Goal: Transaction & Acquisition: Purchase product/service

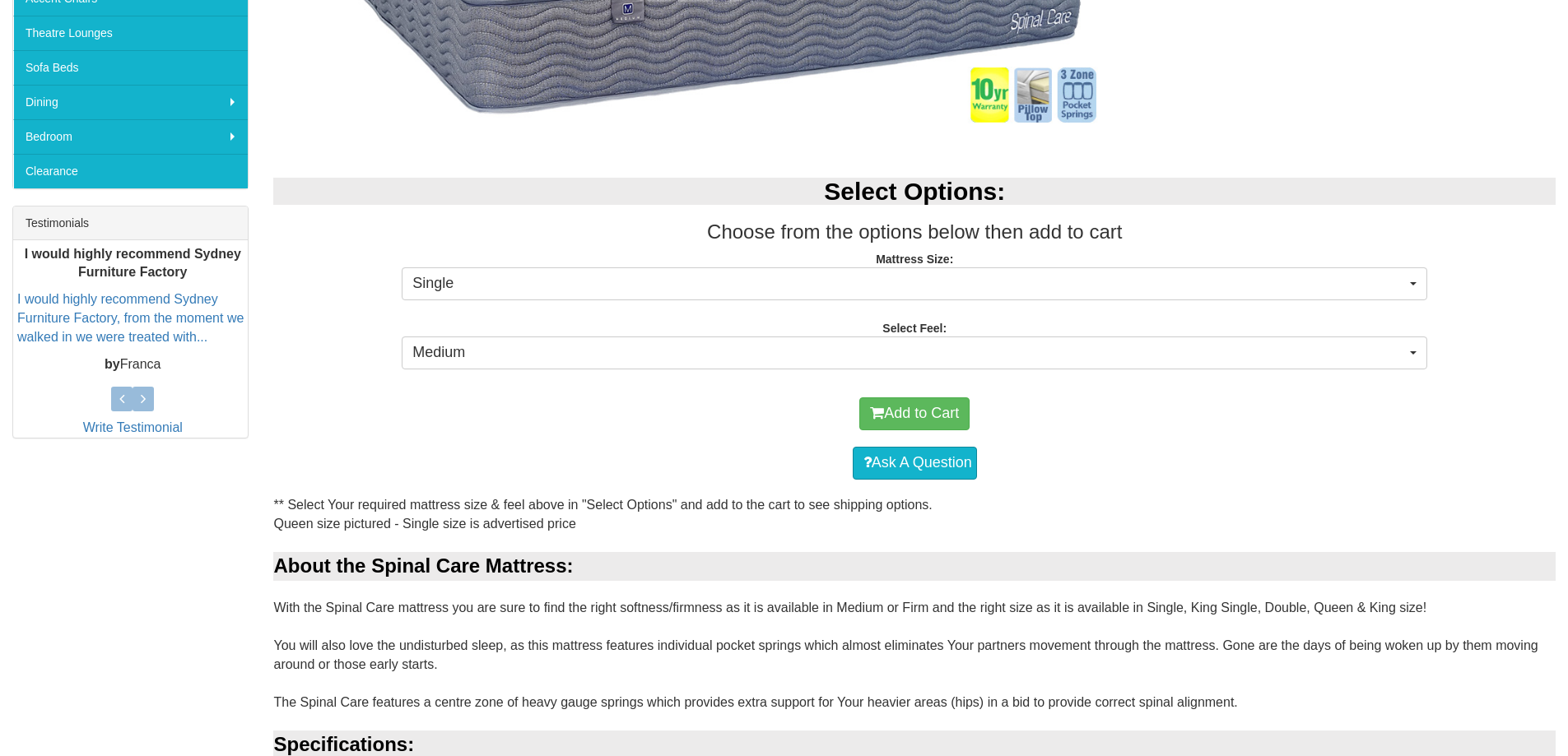
scroll to position [493, 0]
click at [959, 306] on div "Select Options: Choose from the options below then add to cart Mattress Size: S…" at bounding box center [915, 270] width 1307 height 219
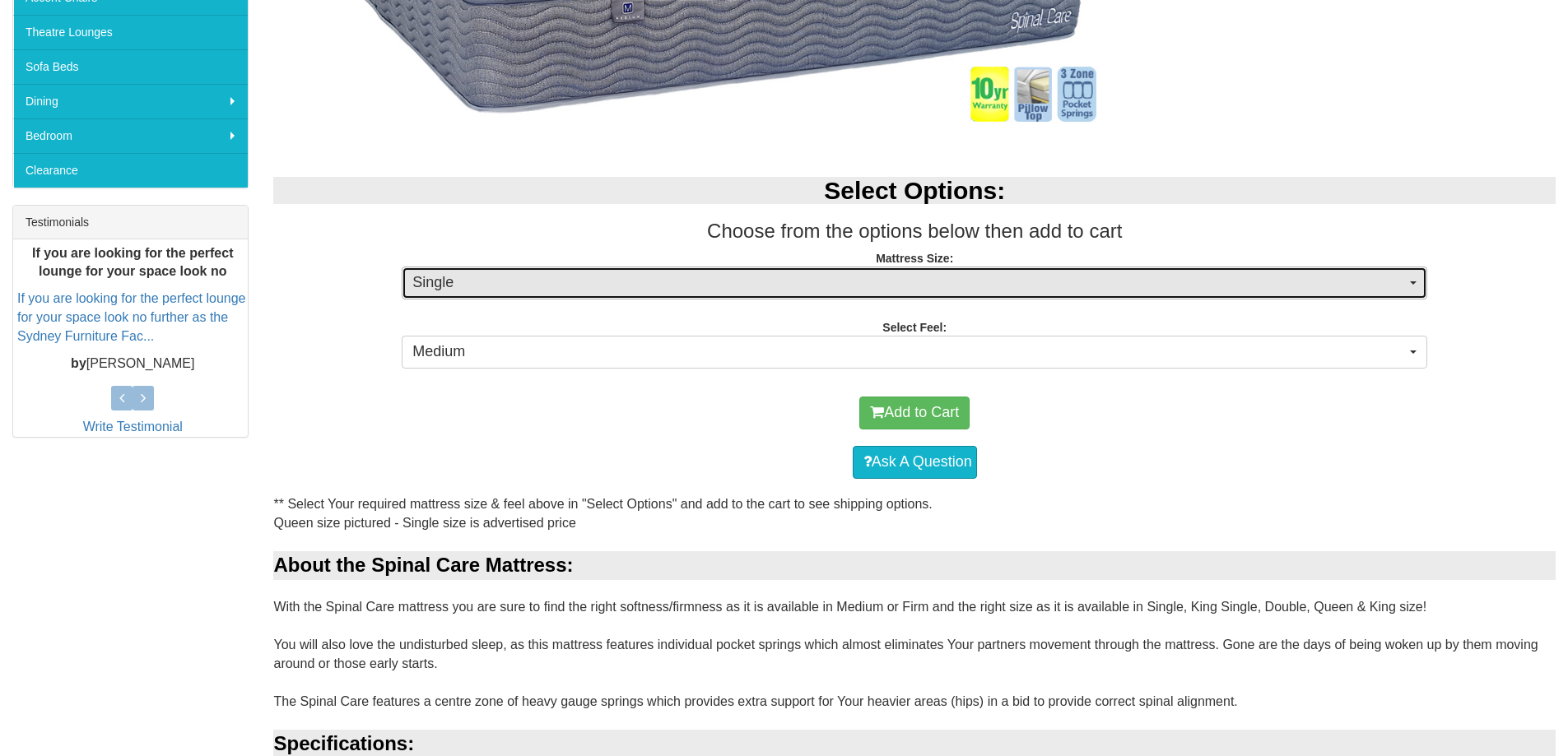
click at [953, 291] on span "Single" at bounding box center [908, 283] width 993 height 22
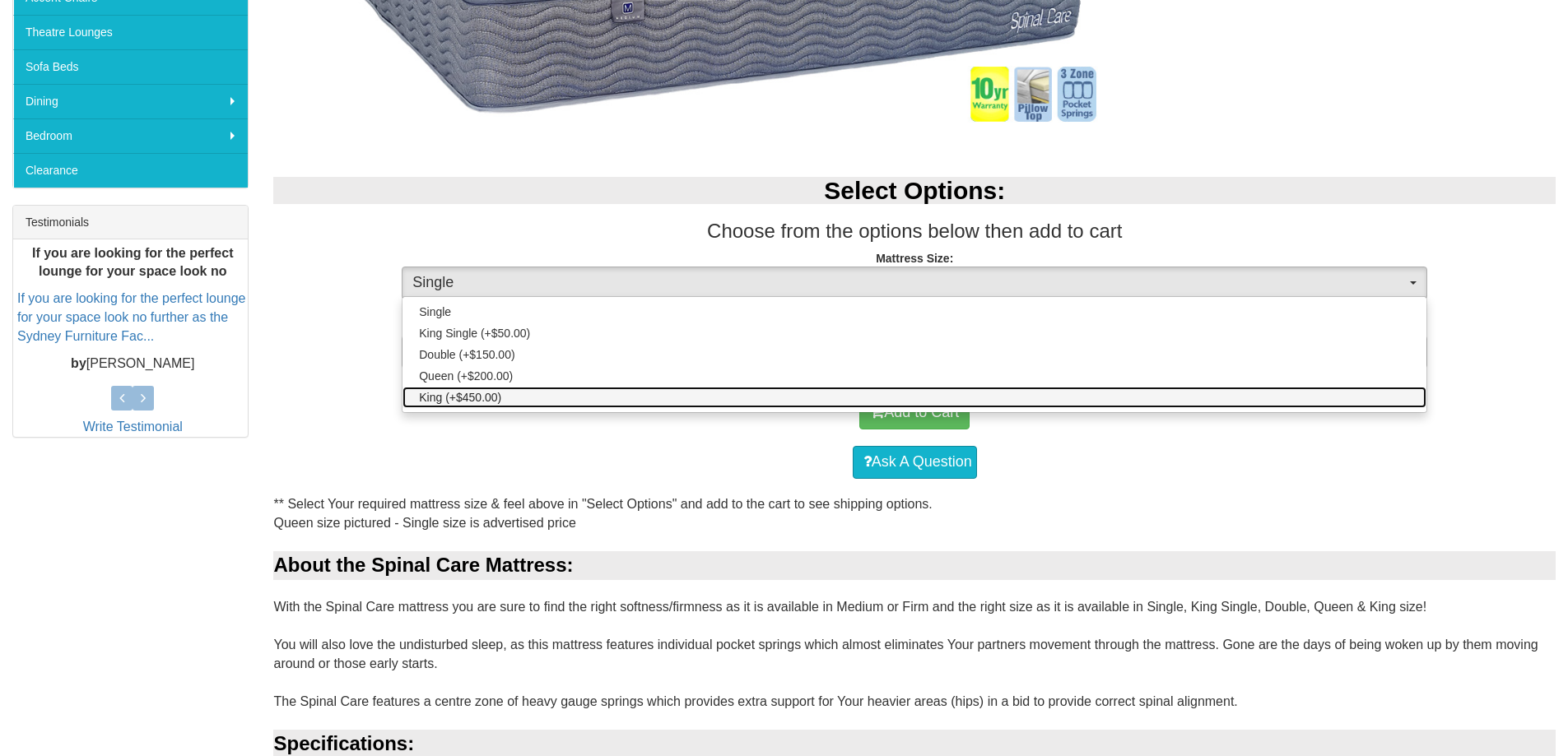
click at [935, 399] on link "King (+$450.00)" at bounding box center [915, 397] width 1024 height 22
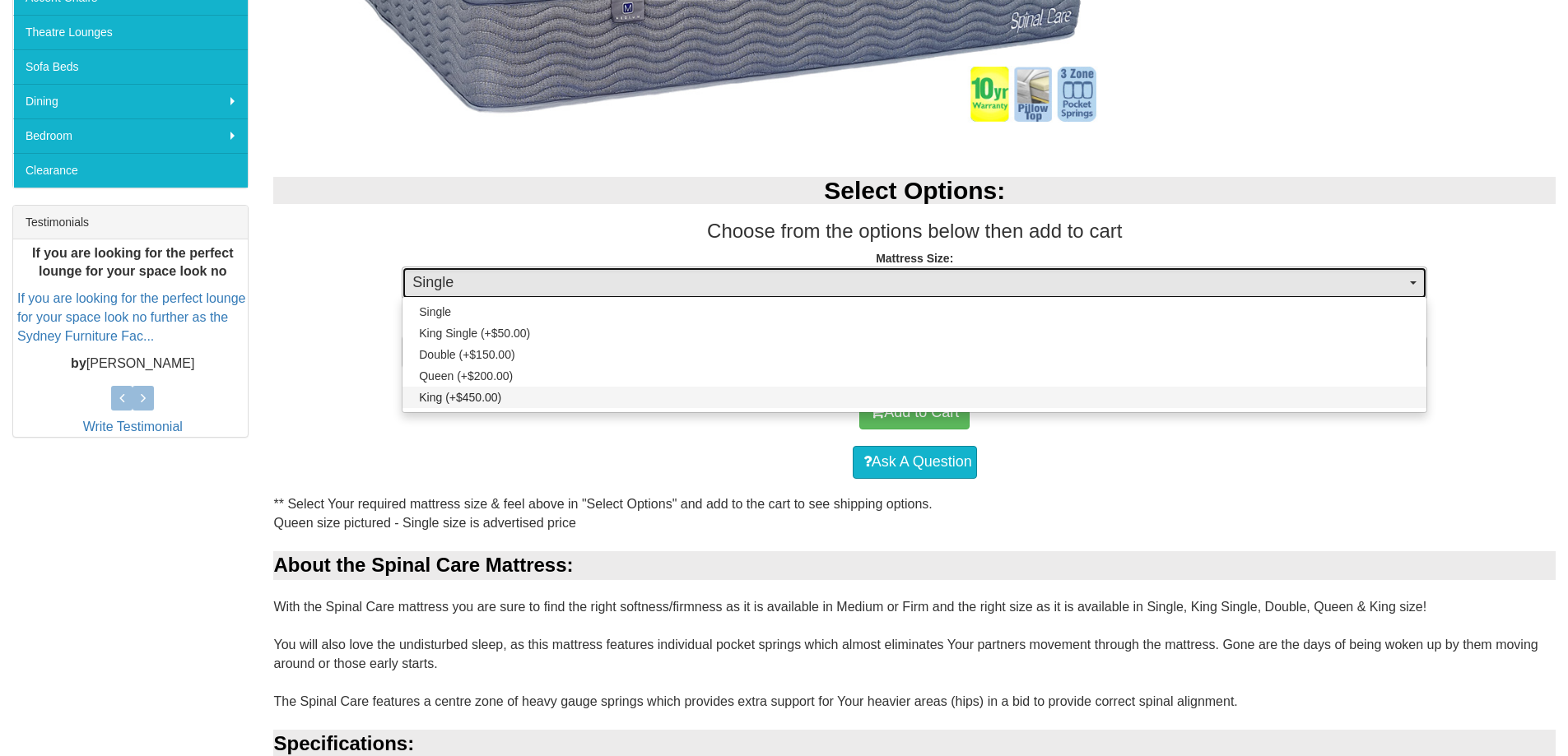
select select "262"
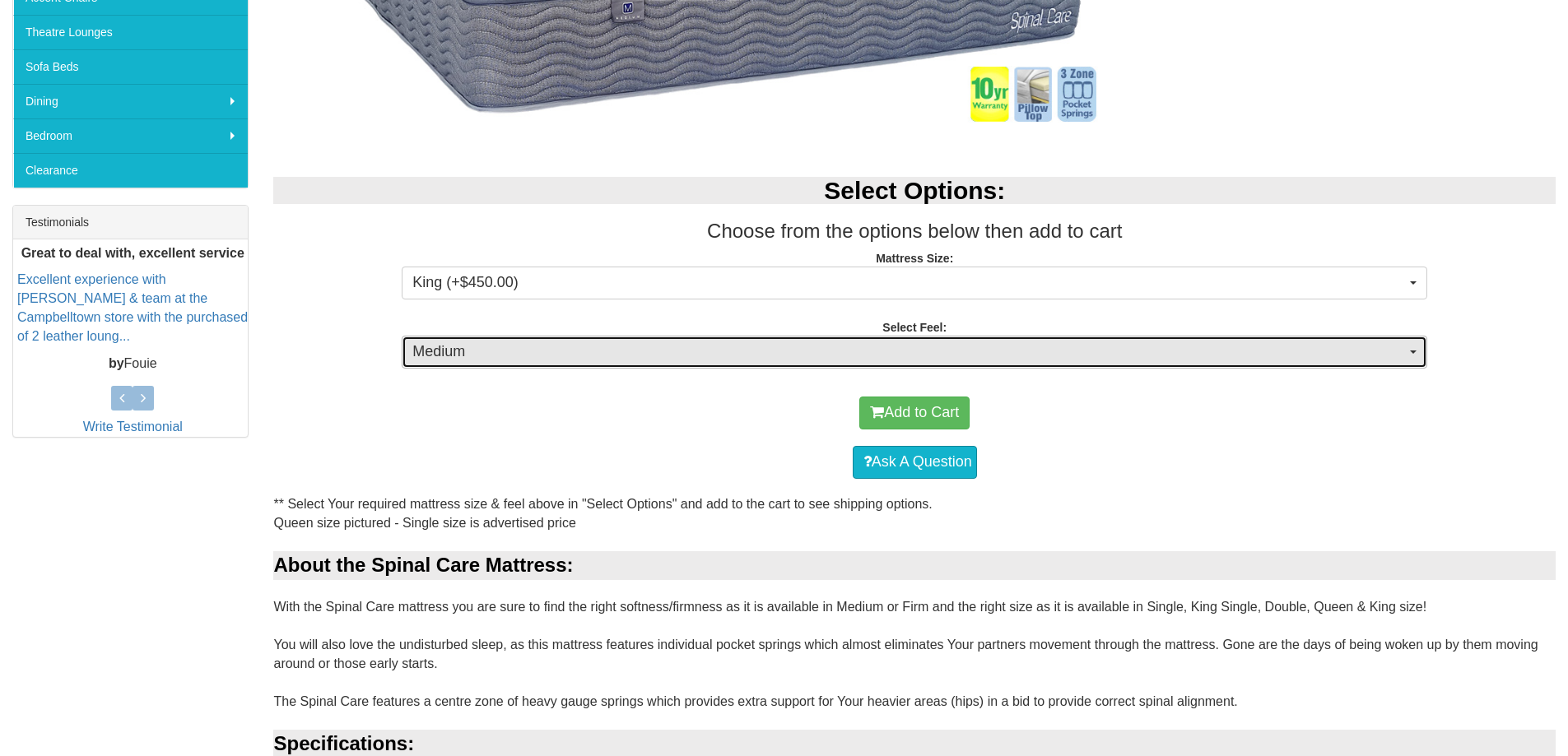
click at [1012, 347] on span "Medium" at bounding box center [908, 352] width 993 height 22
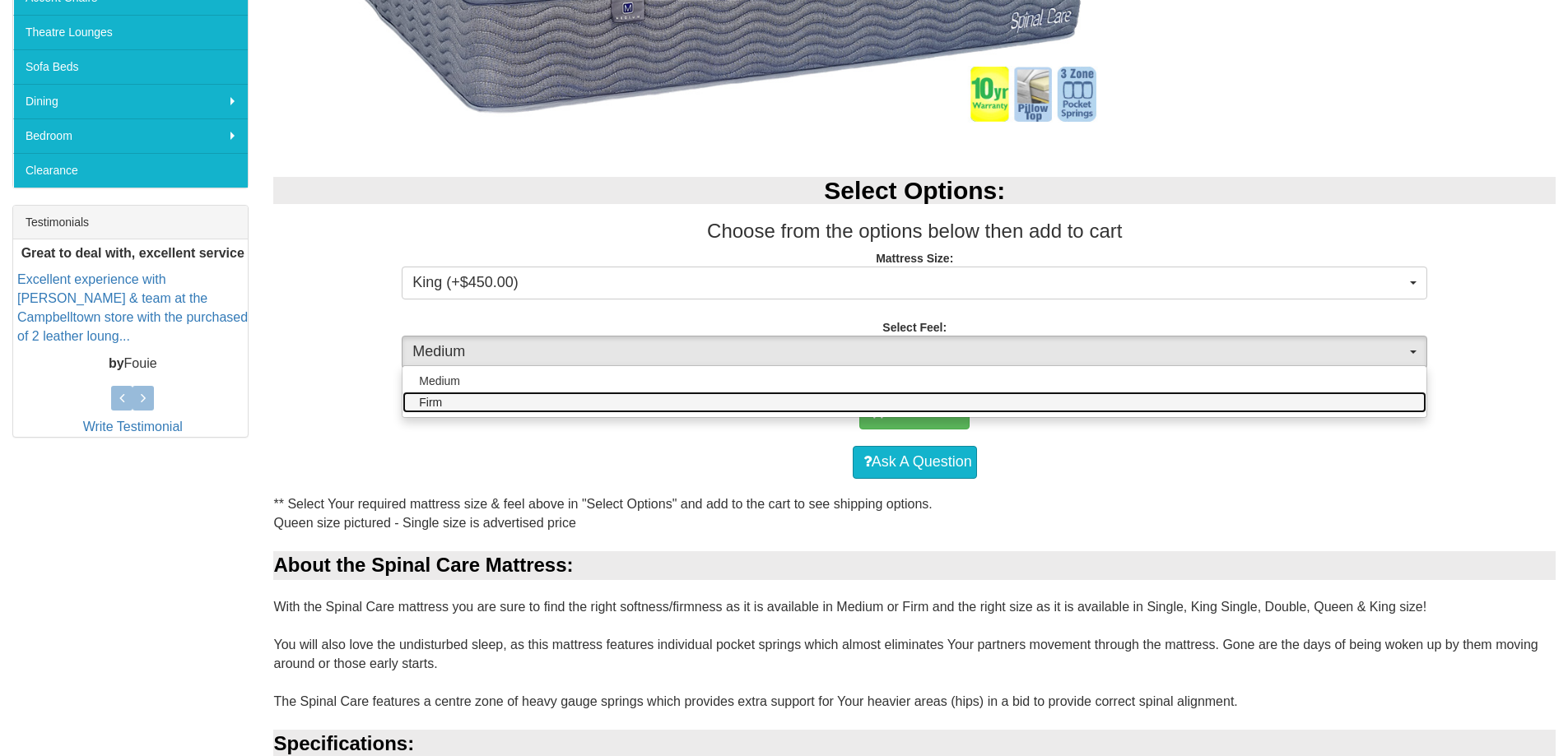
click at [991, 397] on link "Firm" at bounding box center [915, 402] width 1024 height 22
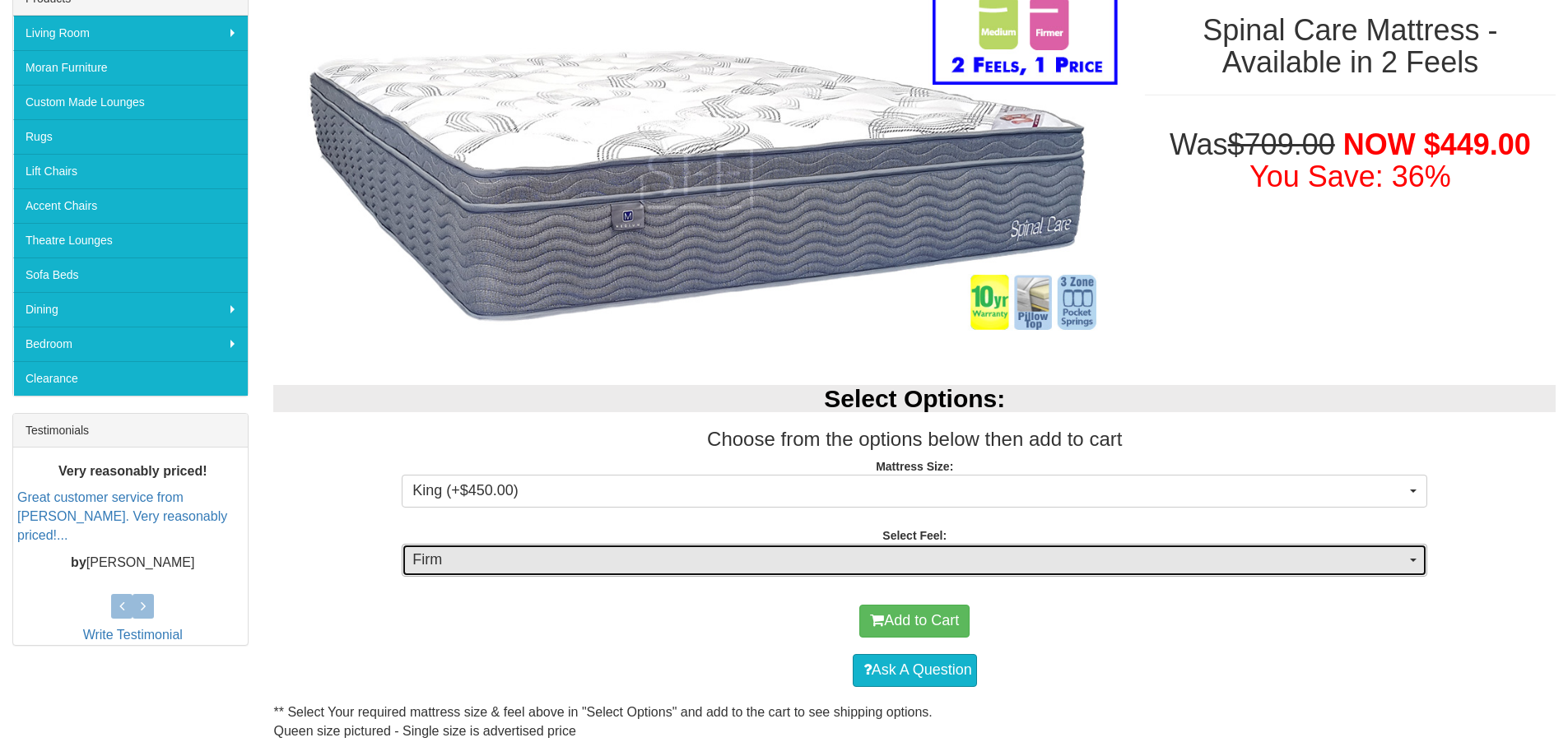
scroll to position [286, 0]
click at [1117, 552] on span "Firm" at bounding box center [908, 559] width 993 height 22
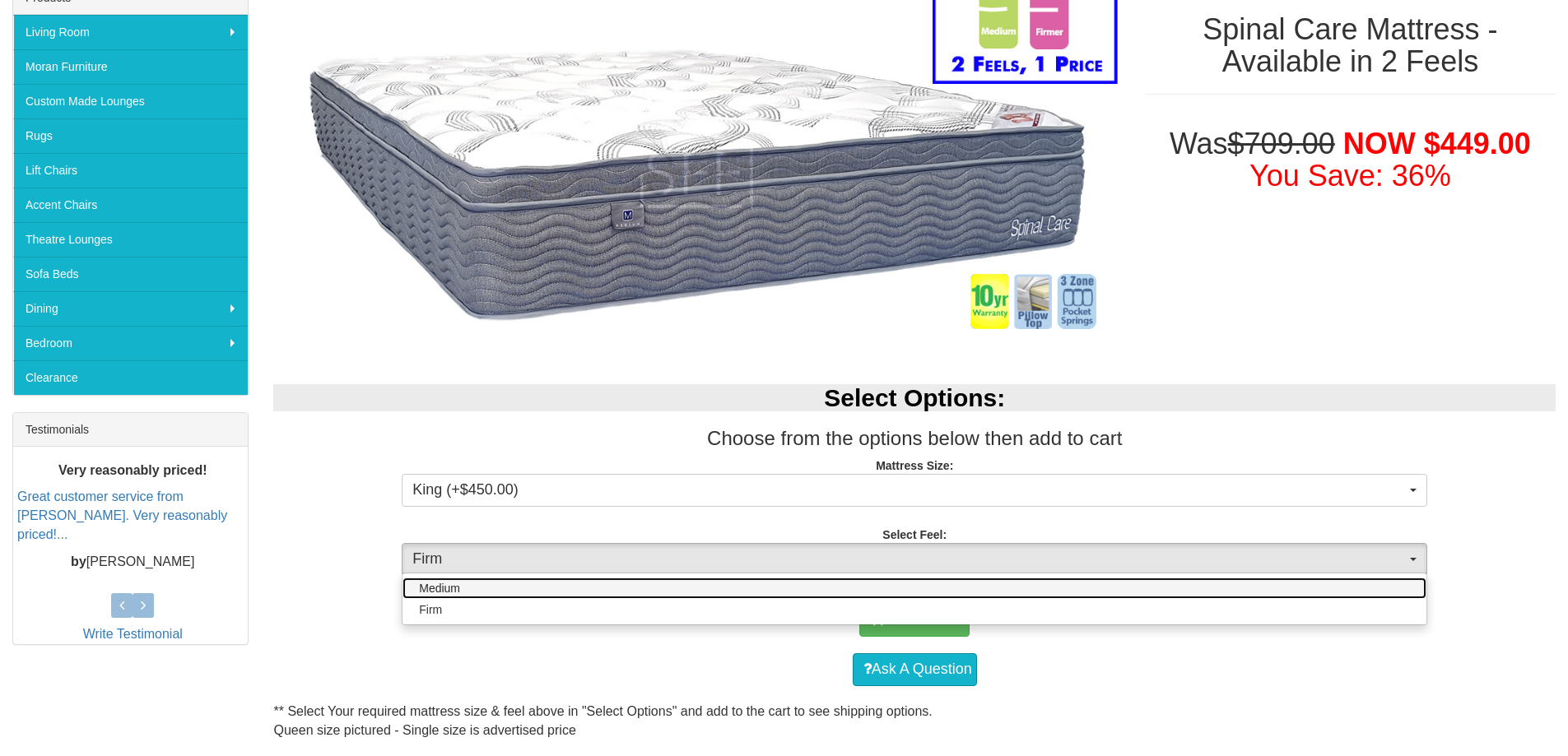
click at [1097, 581] on link "Medium" at bounding box center [915, 588] width 1024 height 22
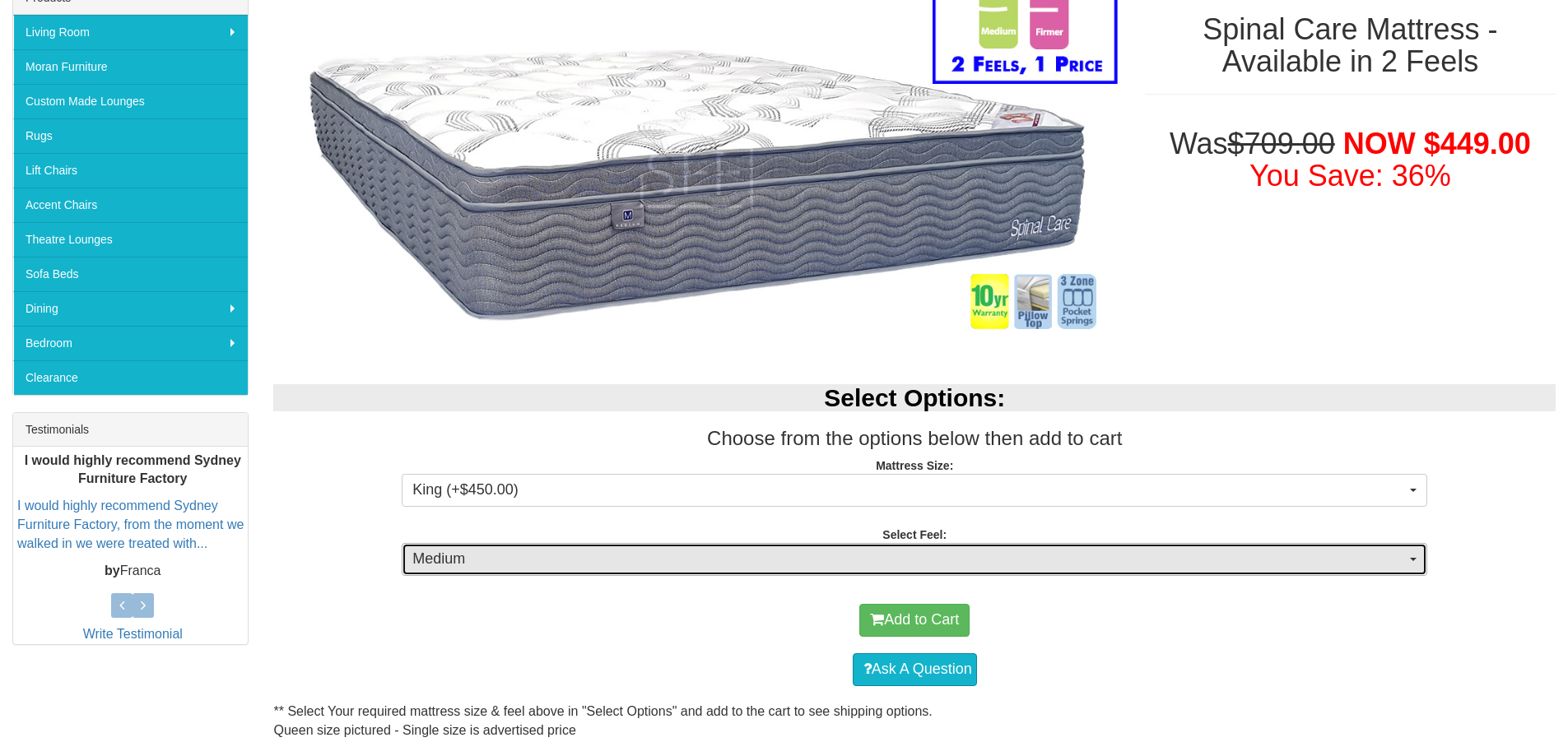
click at [1106, 556] on span "Medium" at bounding box center [908, 559] width 993 height 22
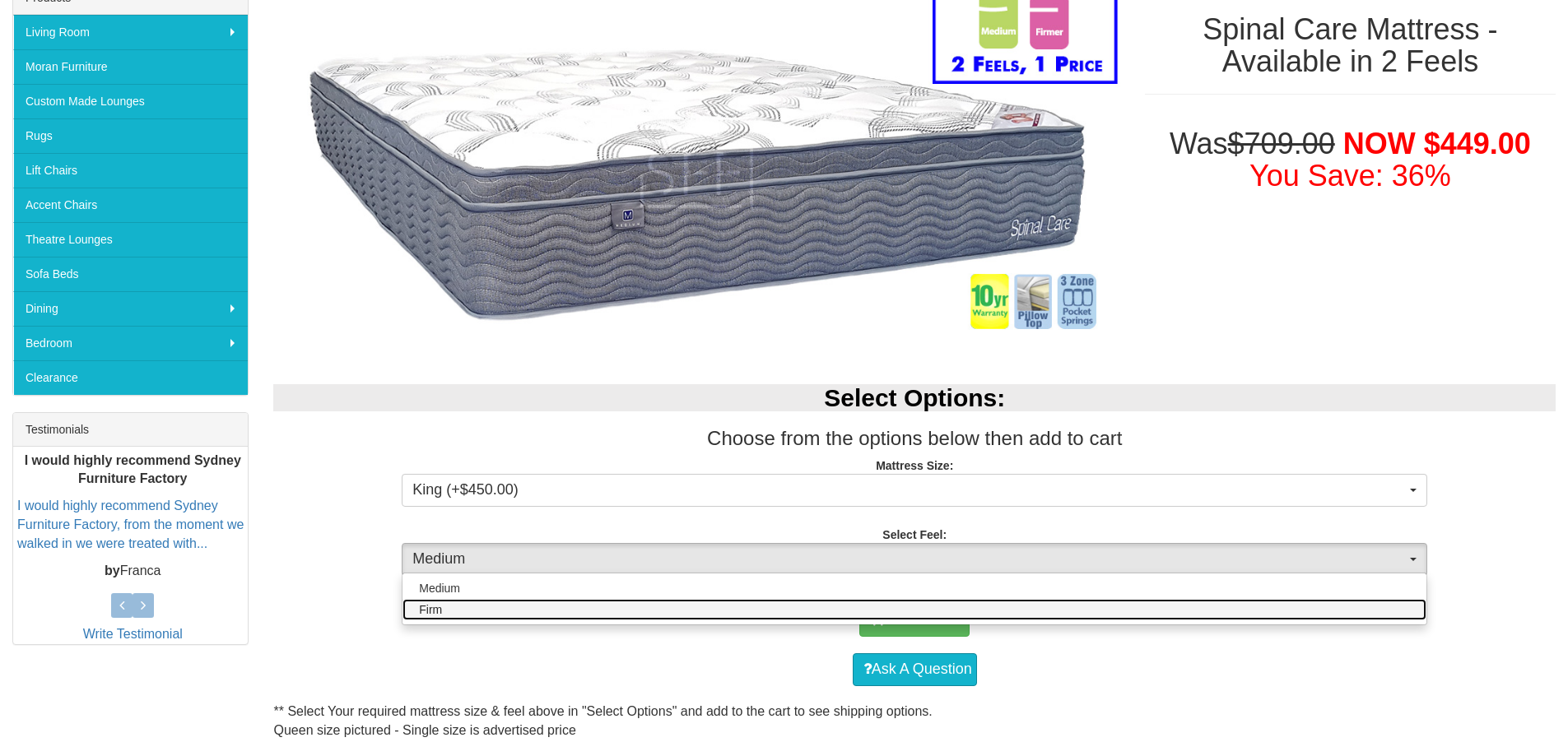
click at [1080, 613] on link "Firm" at bounding box center [915, 609] width 1024 height 22
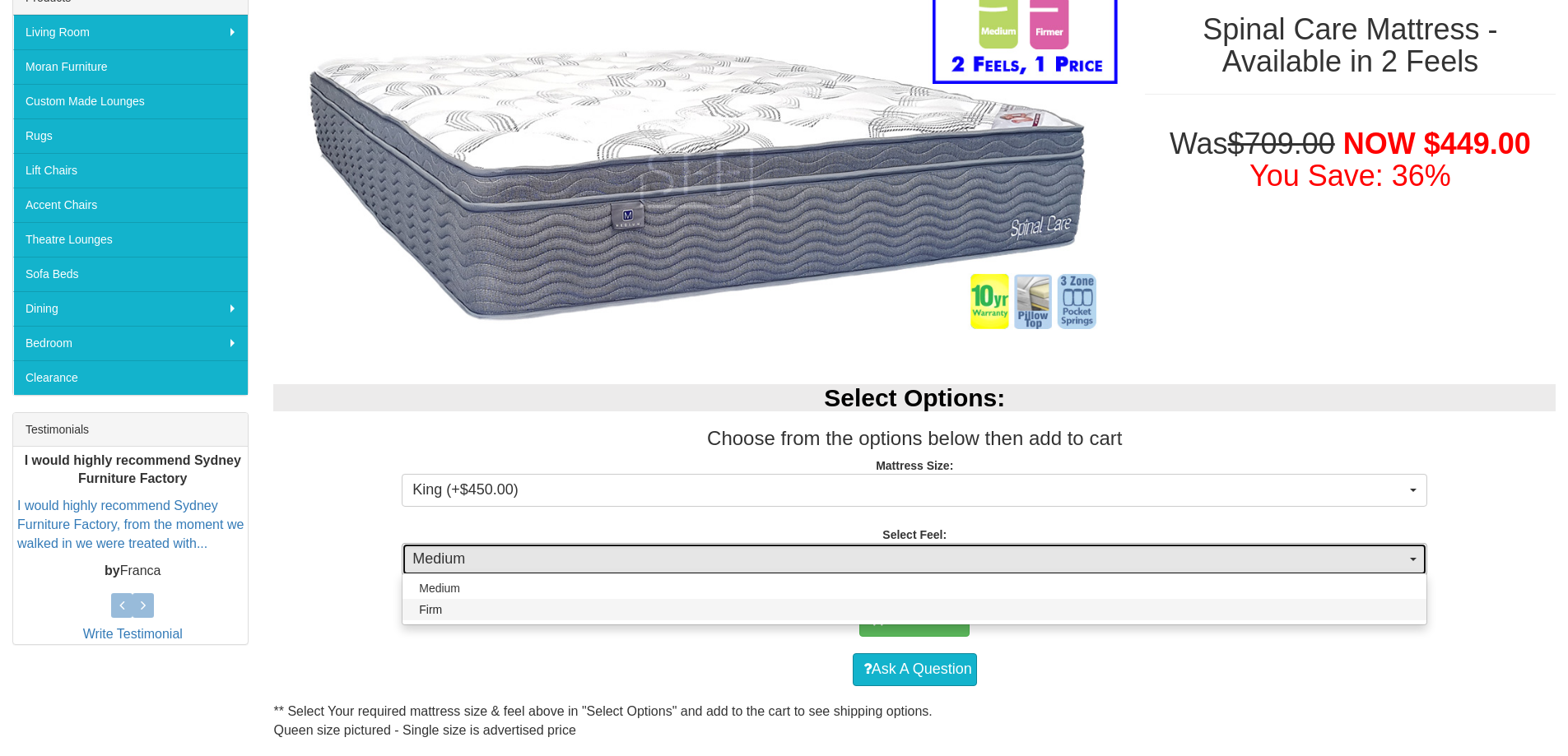
select select "1381"
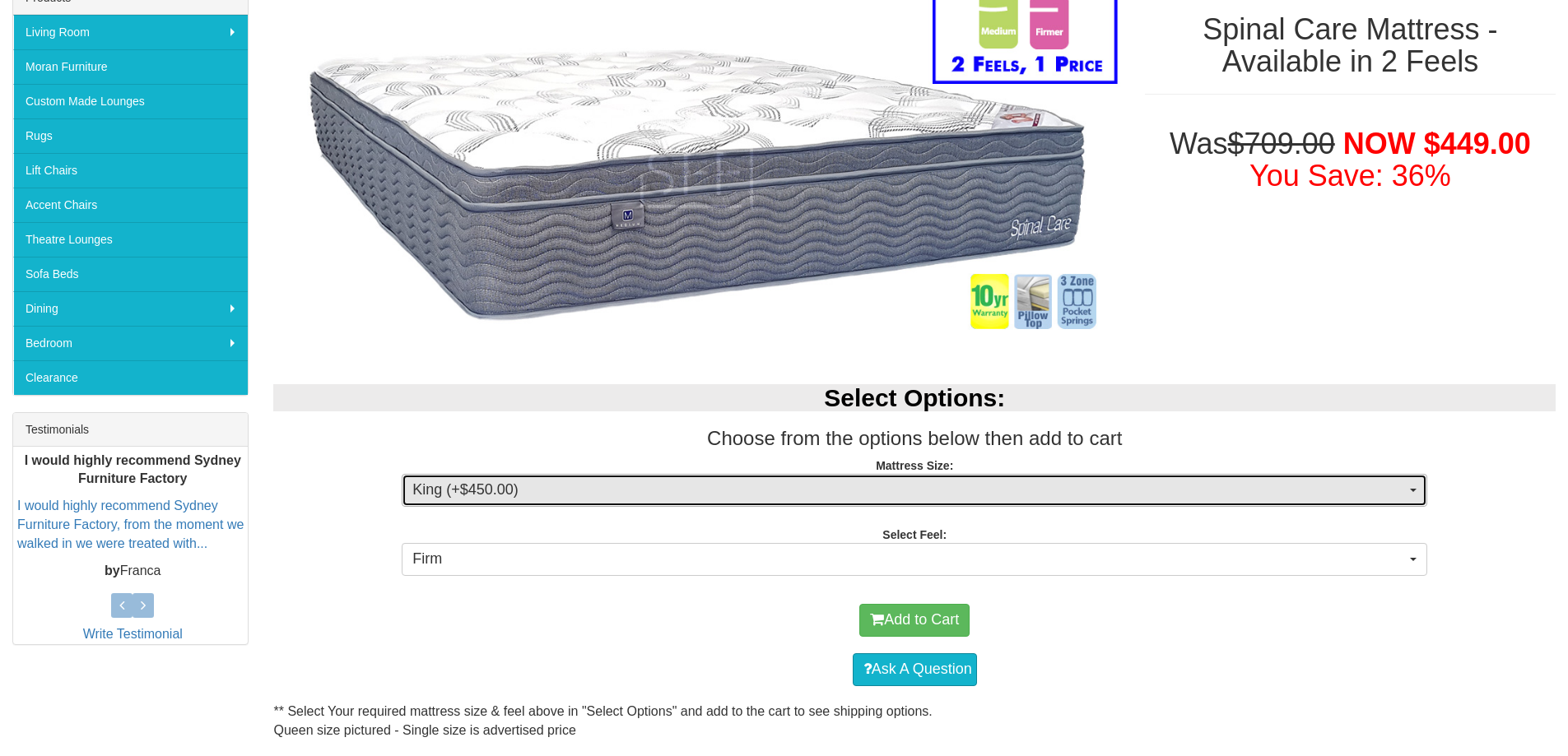
click at [1106, 482] on span "King (+$450.00)" at bounding box center [908, 490] width 993 height 22
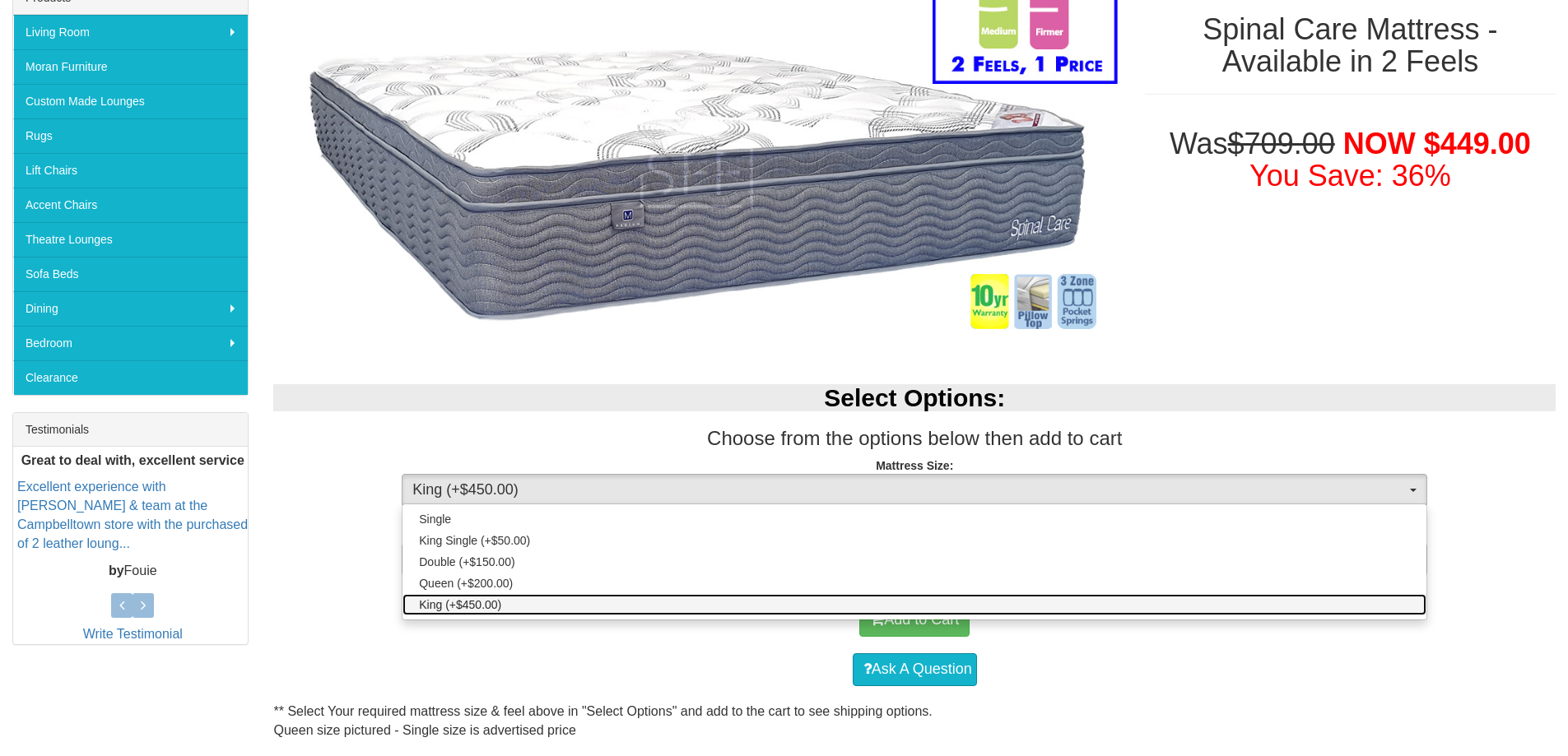
click at [1077, 607] on link "King (+$450.00)" at bounding box center [915, 604] width 1024 height 22
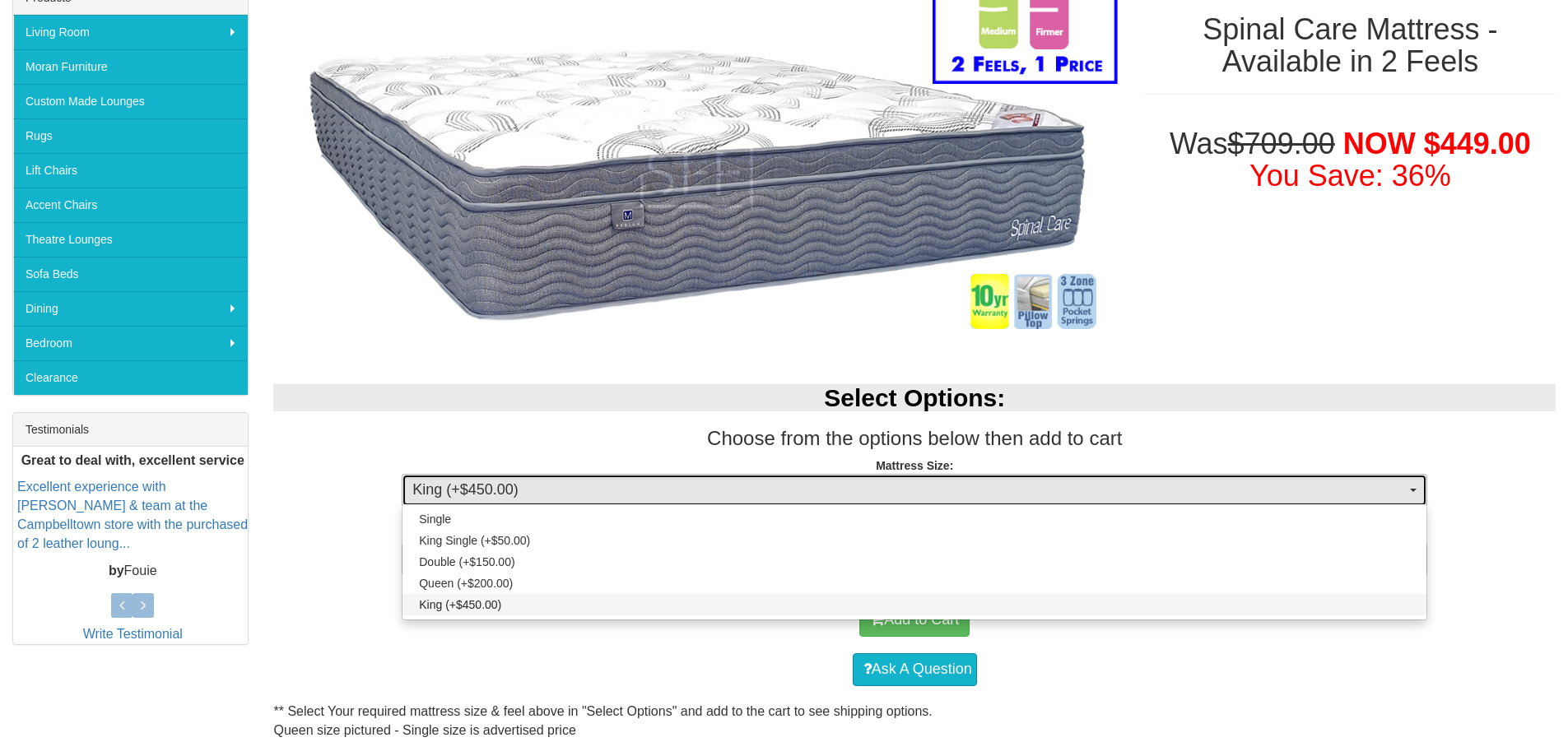
select select "262"
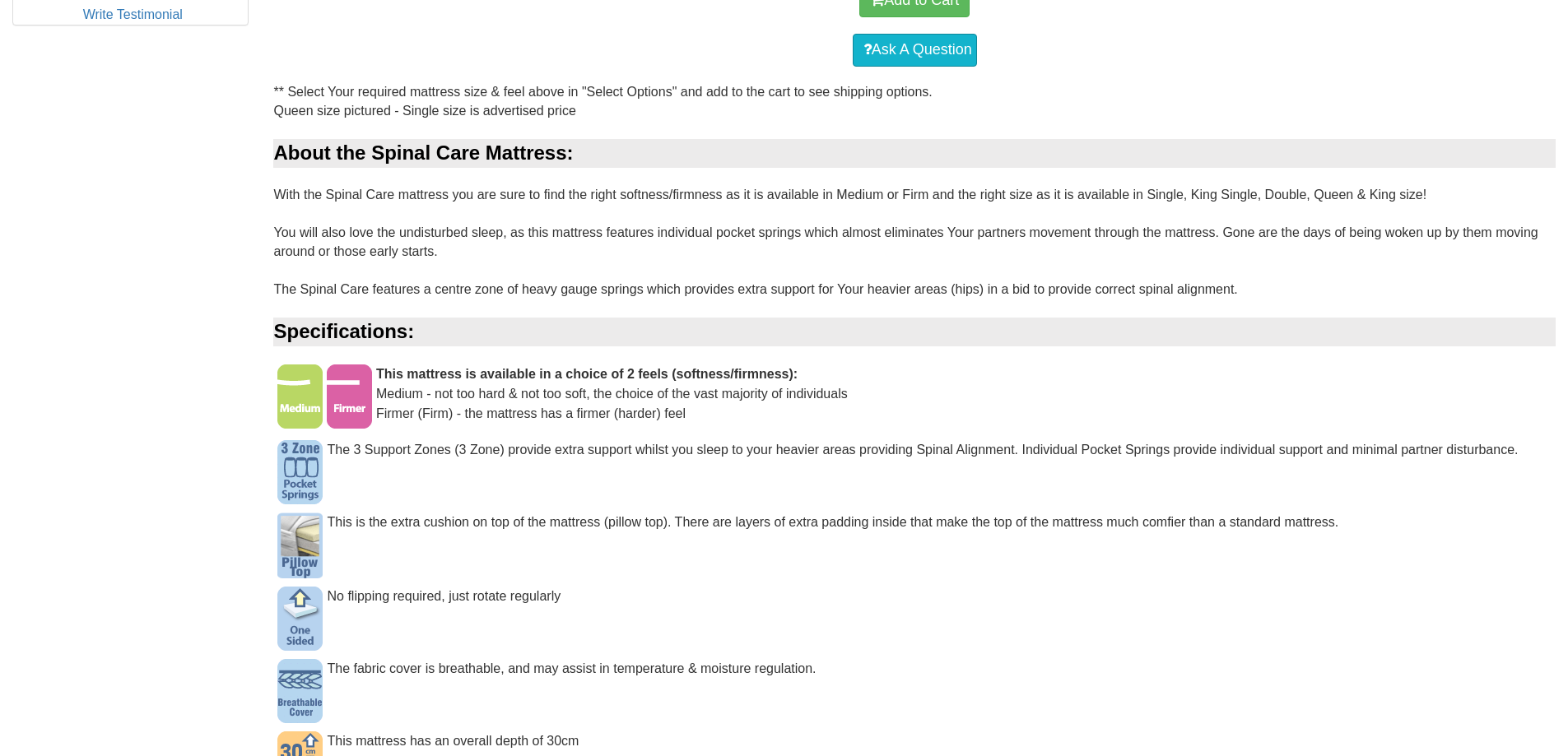
scroll to position [905, 0]
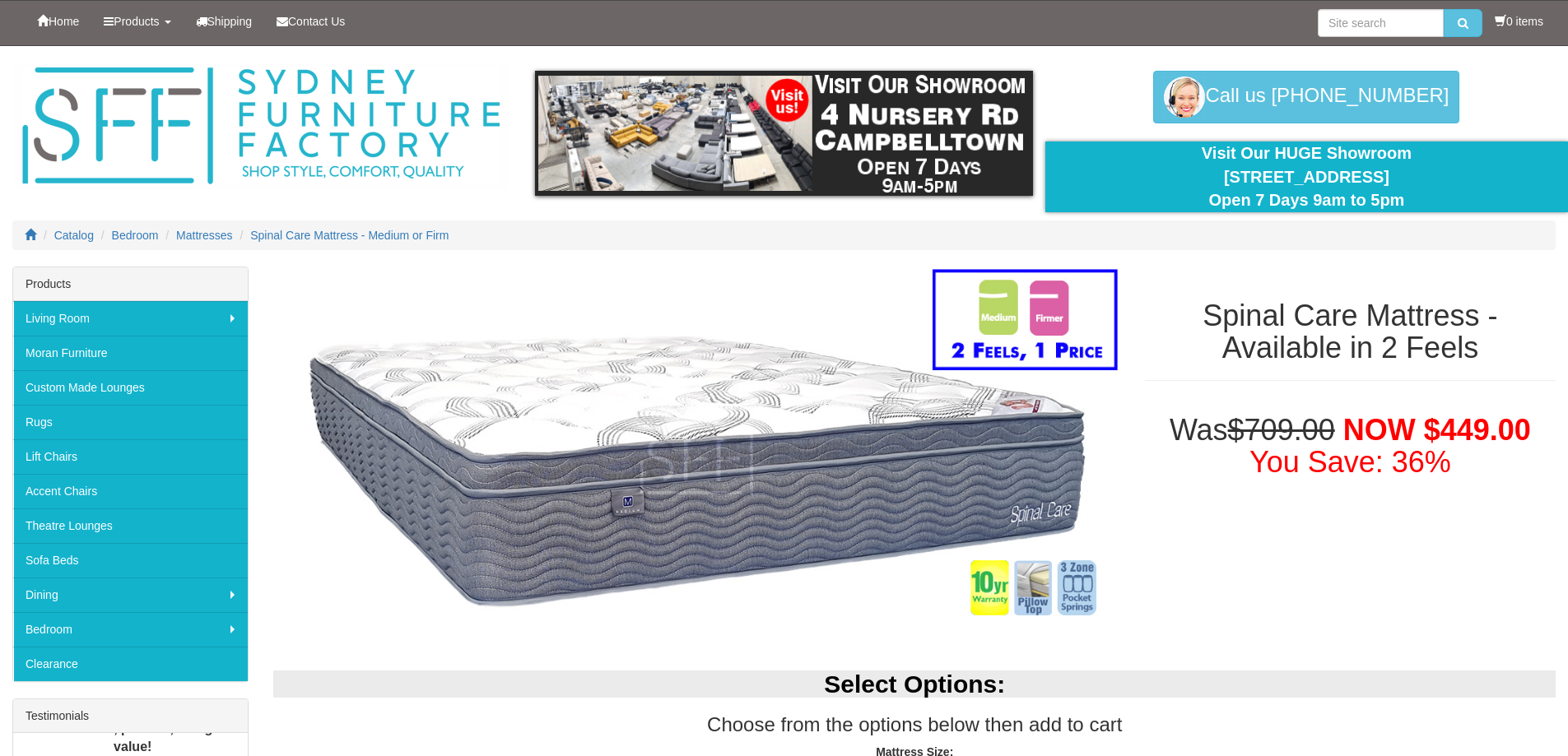
select select "262"
select select "1381"
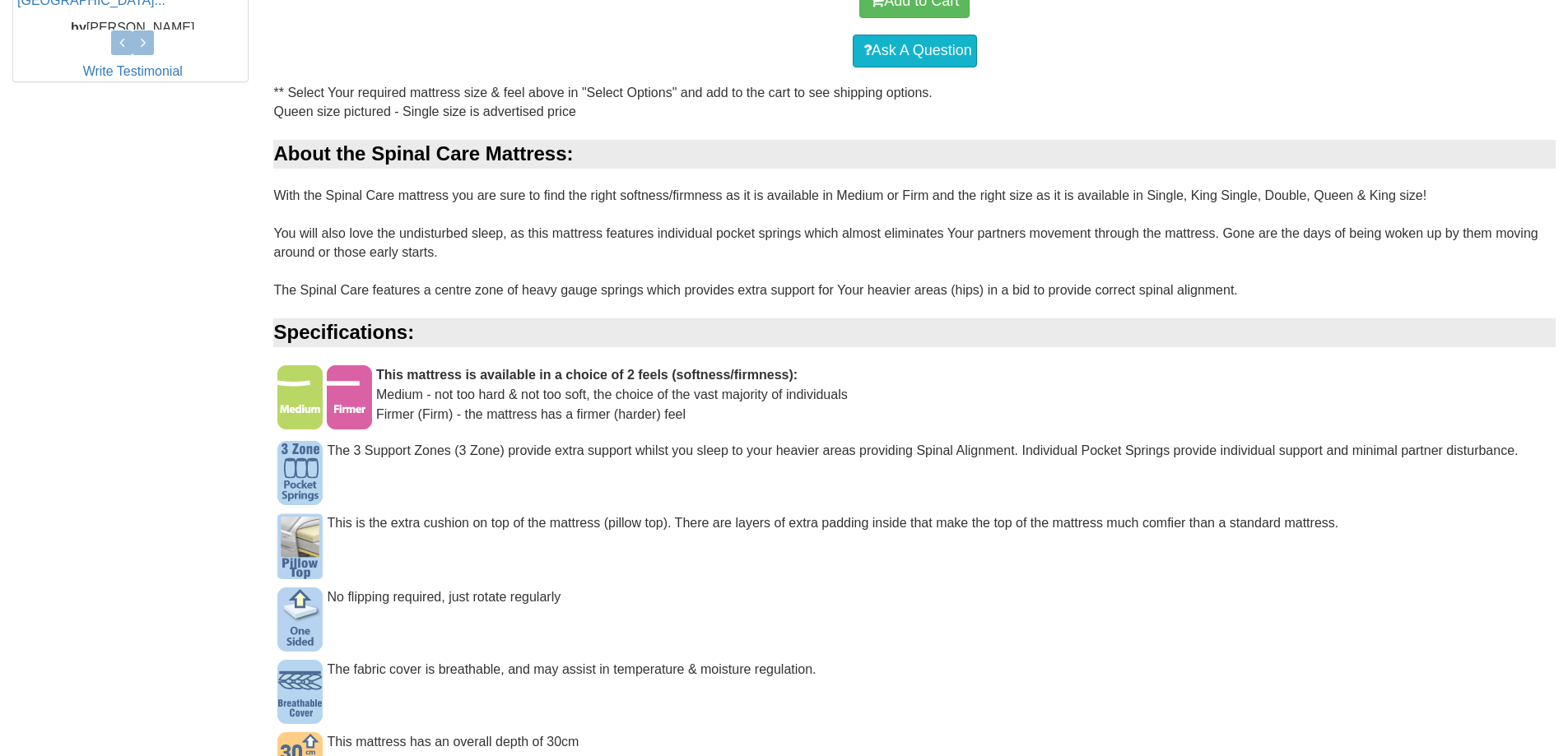
scroll to position [905, 0]
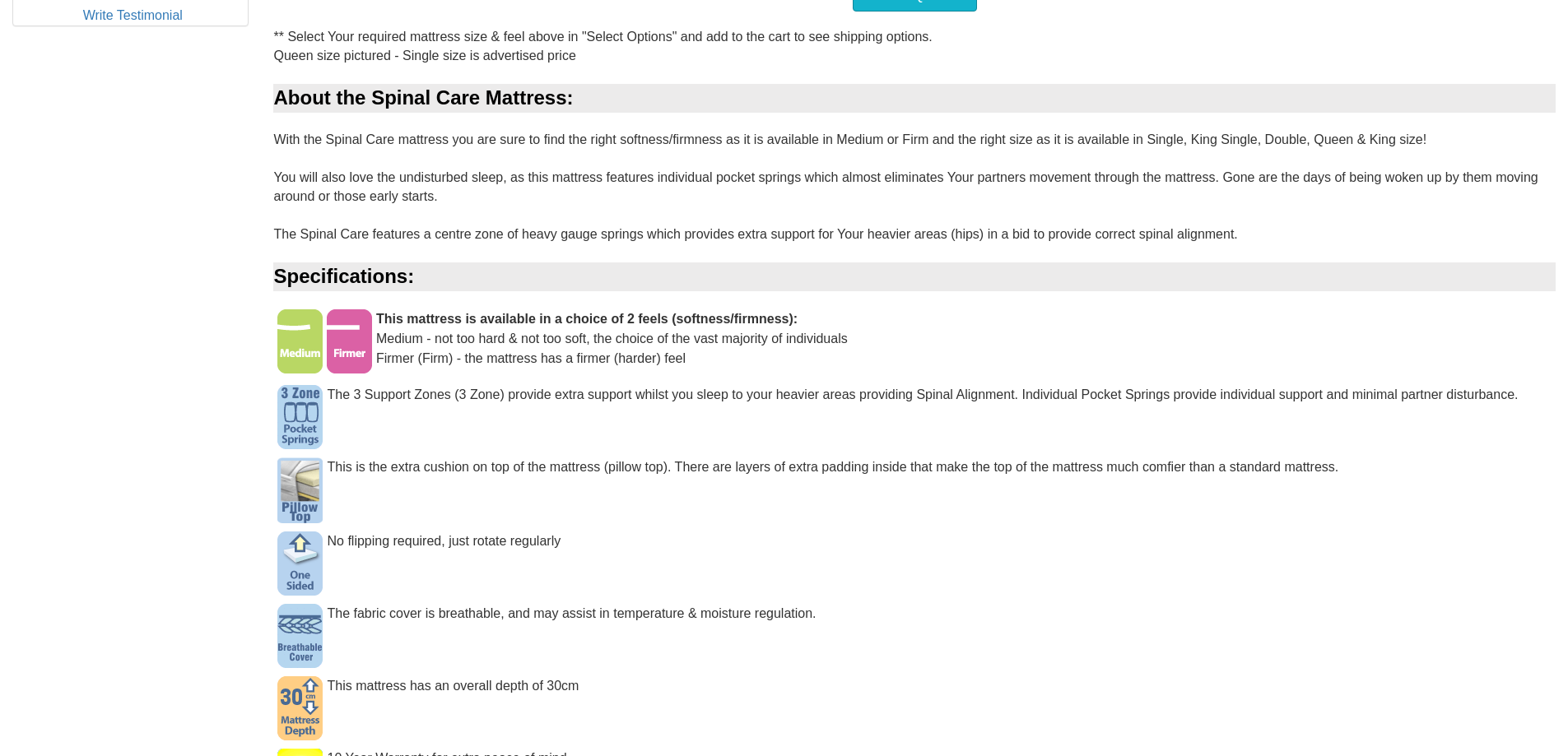
select select "1381"
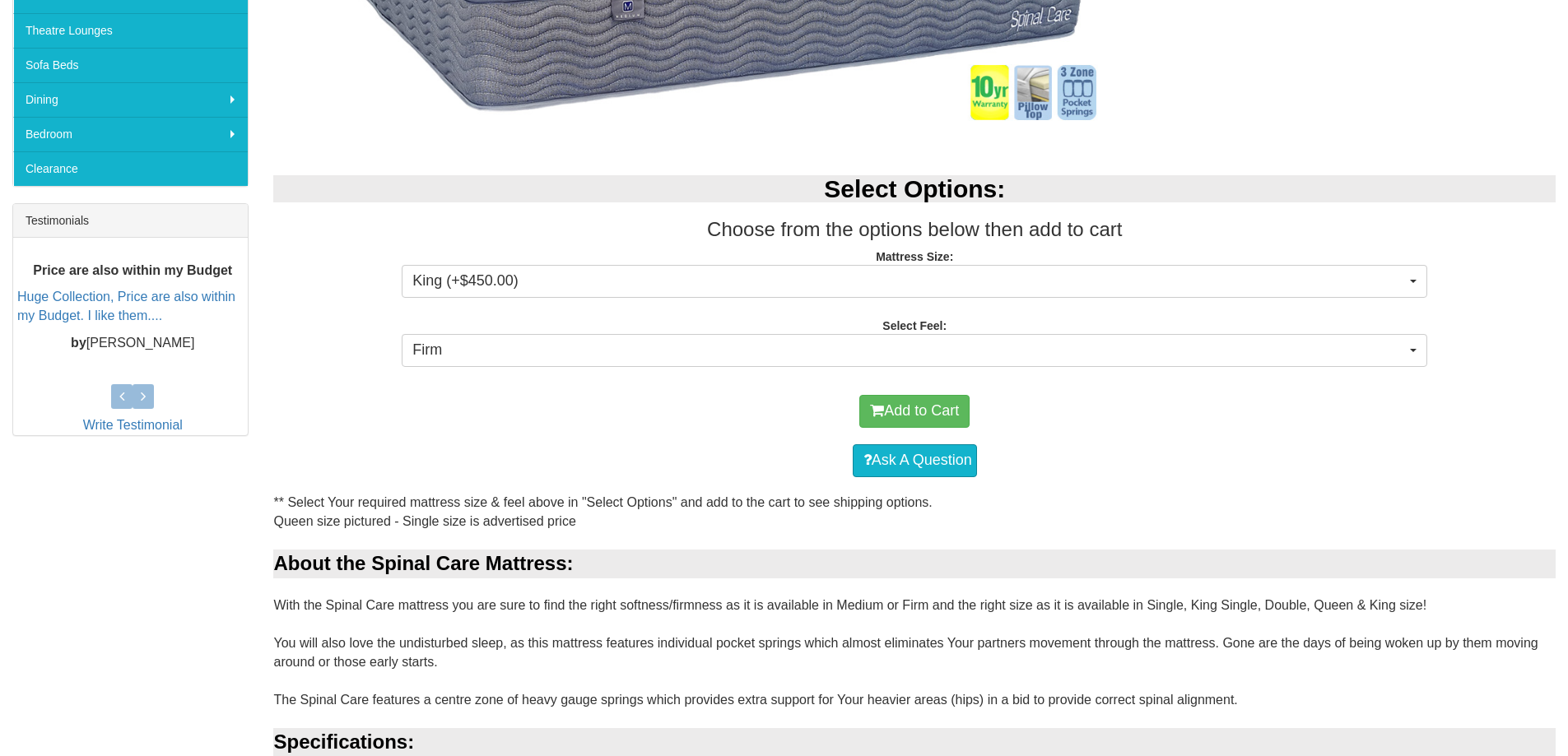
scroll to position [494, 0]
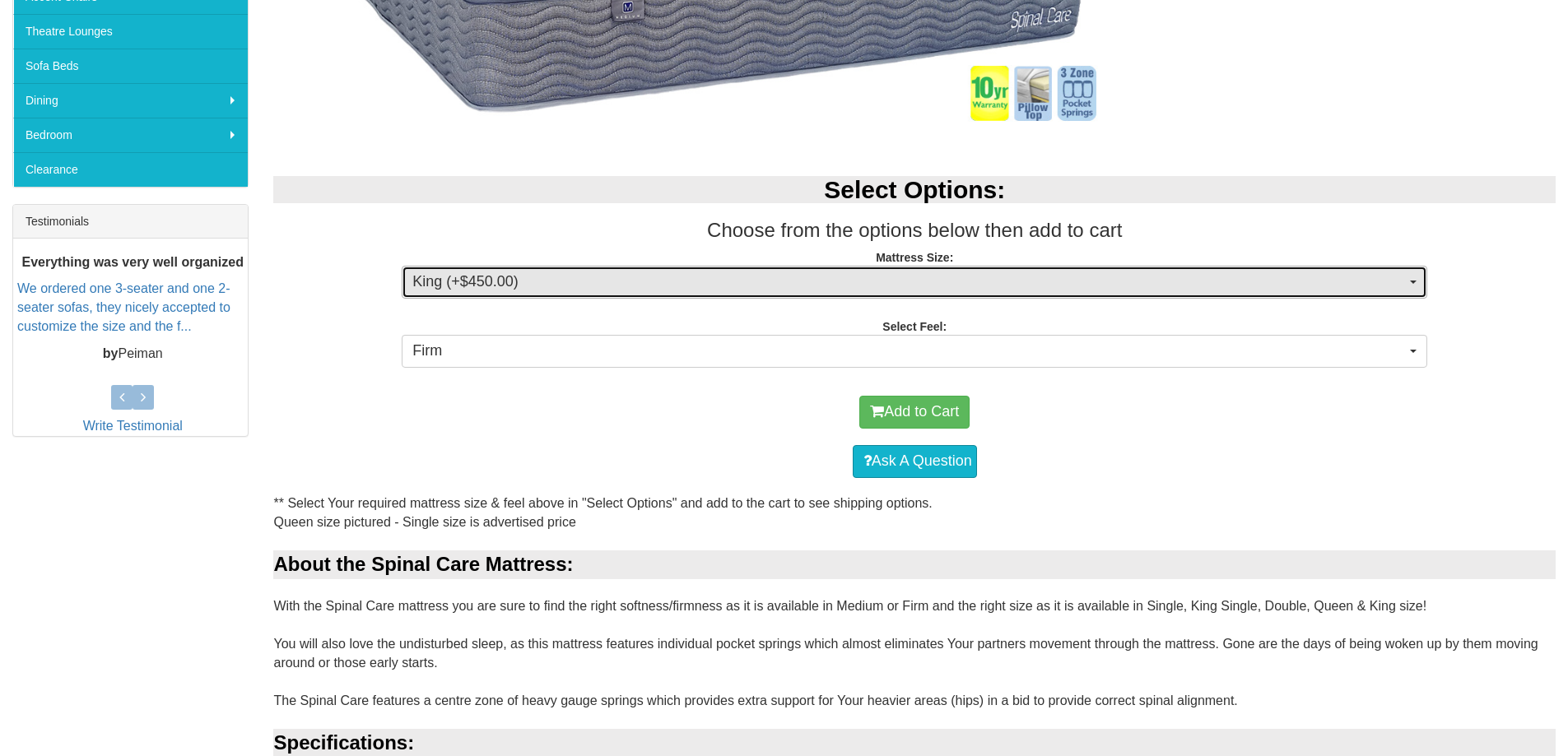
click at [1066, 283] on span "King (+$450.00)" at bounding box center [908, 282] width 993 height 22
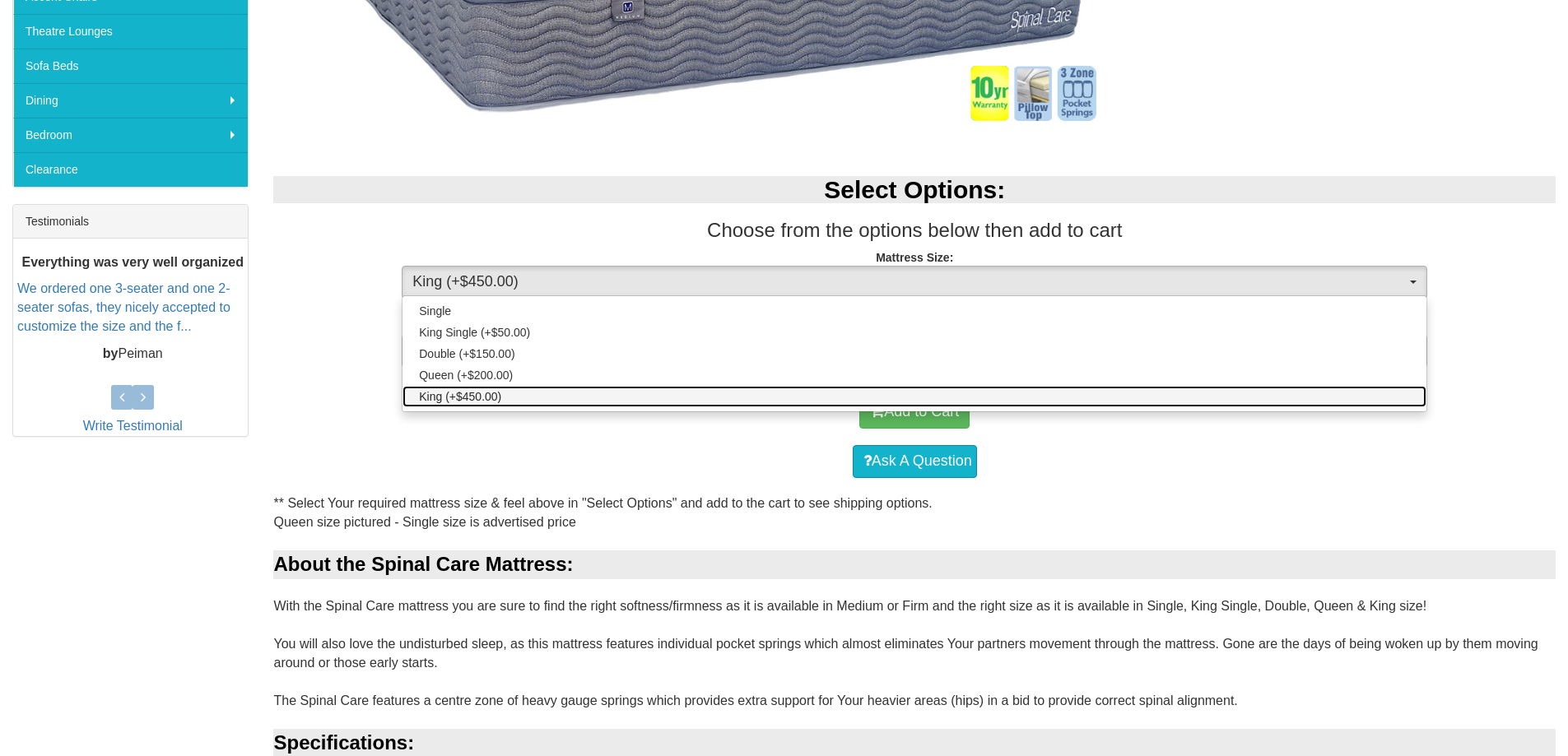
click at [1023, 397] on link "King (+$450.00)" at bounding box center [915, 397] width 1024 height 22
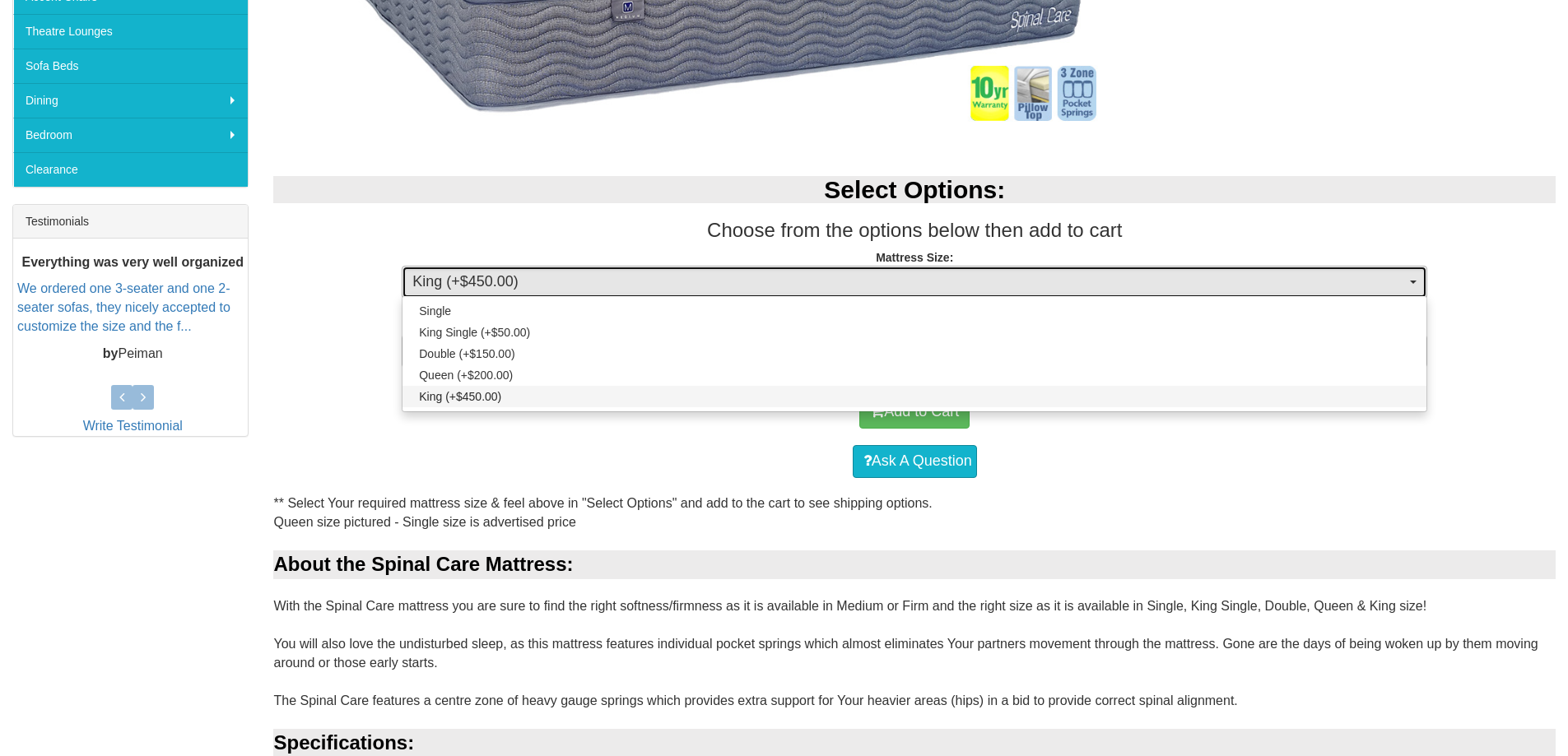
select select "262"
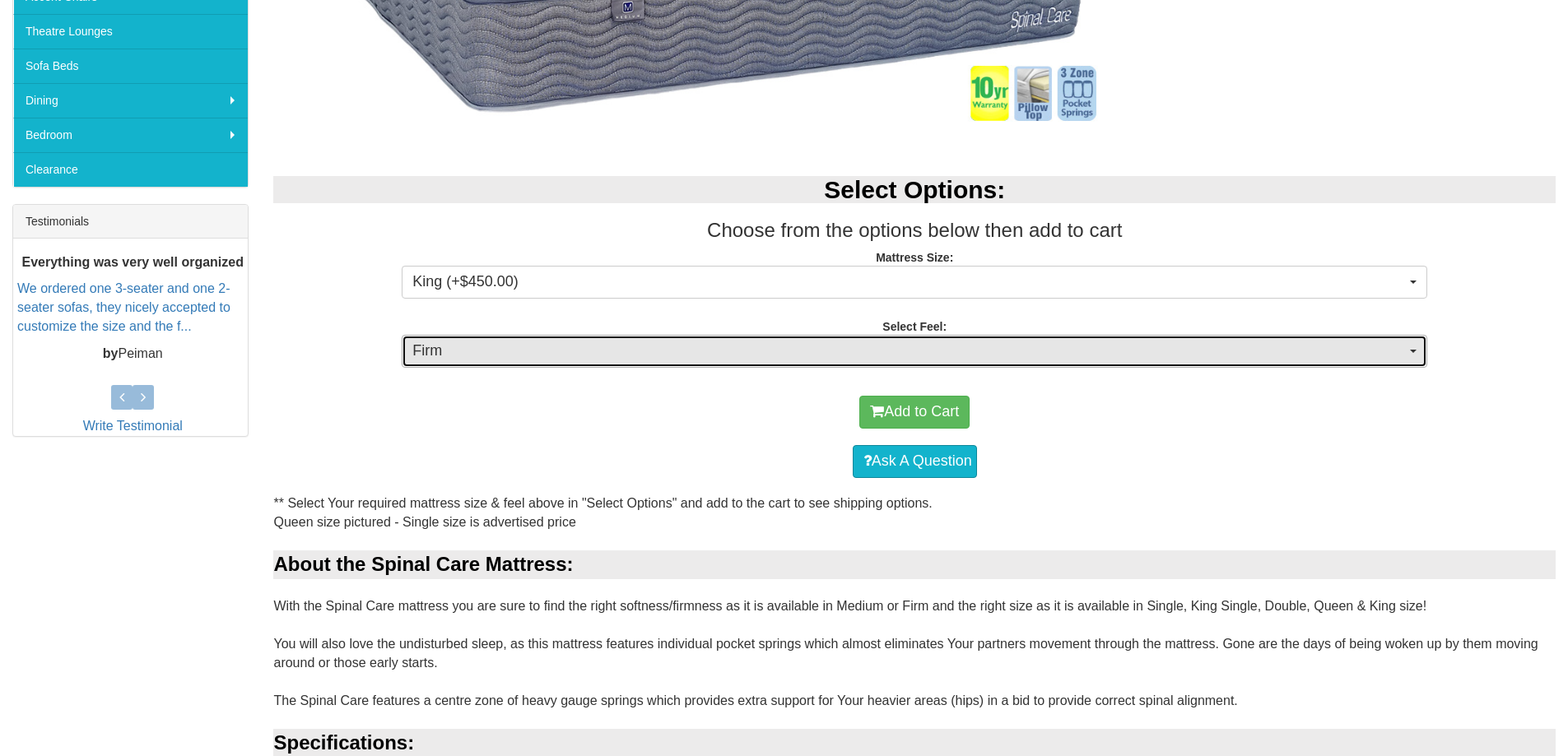
click at [1041, 353] on span "Firm" at bounding box center [908, 351] width 993 height 22
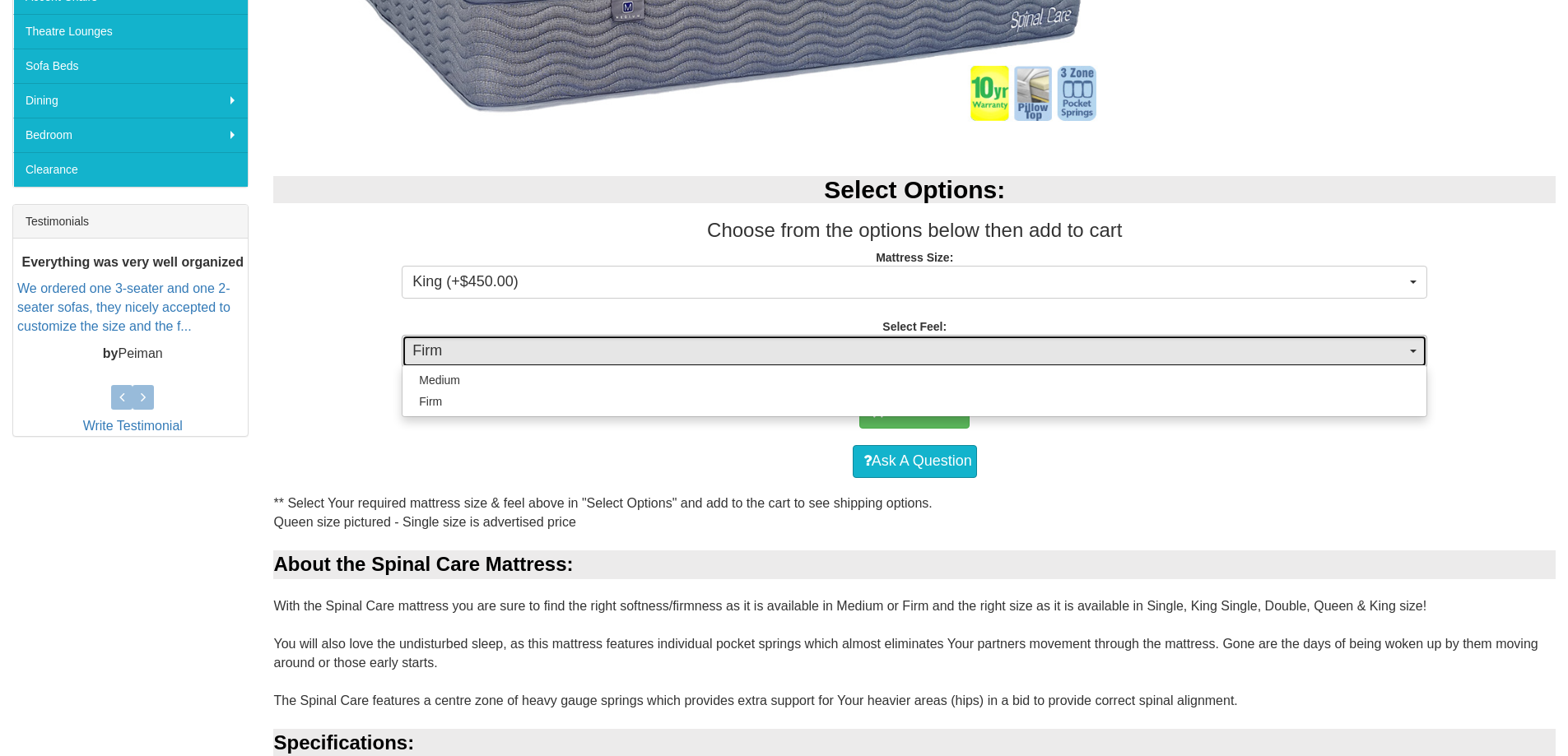
click at [1041, 353] on span "Firm" at bounding box center [908, 351] width 993 height 22
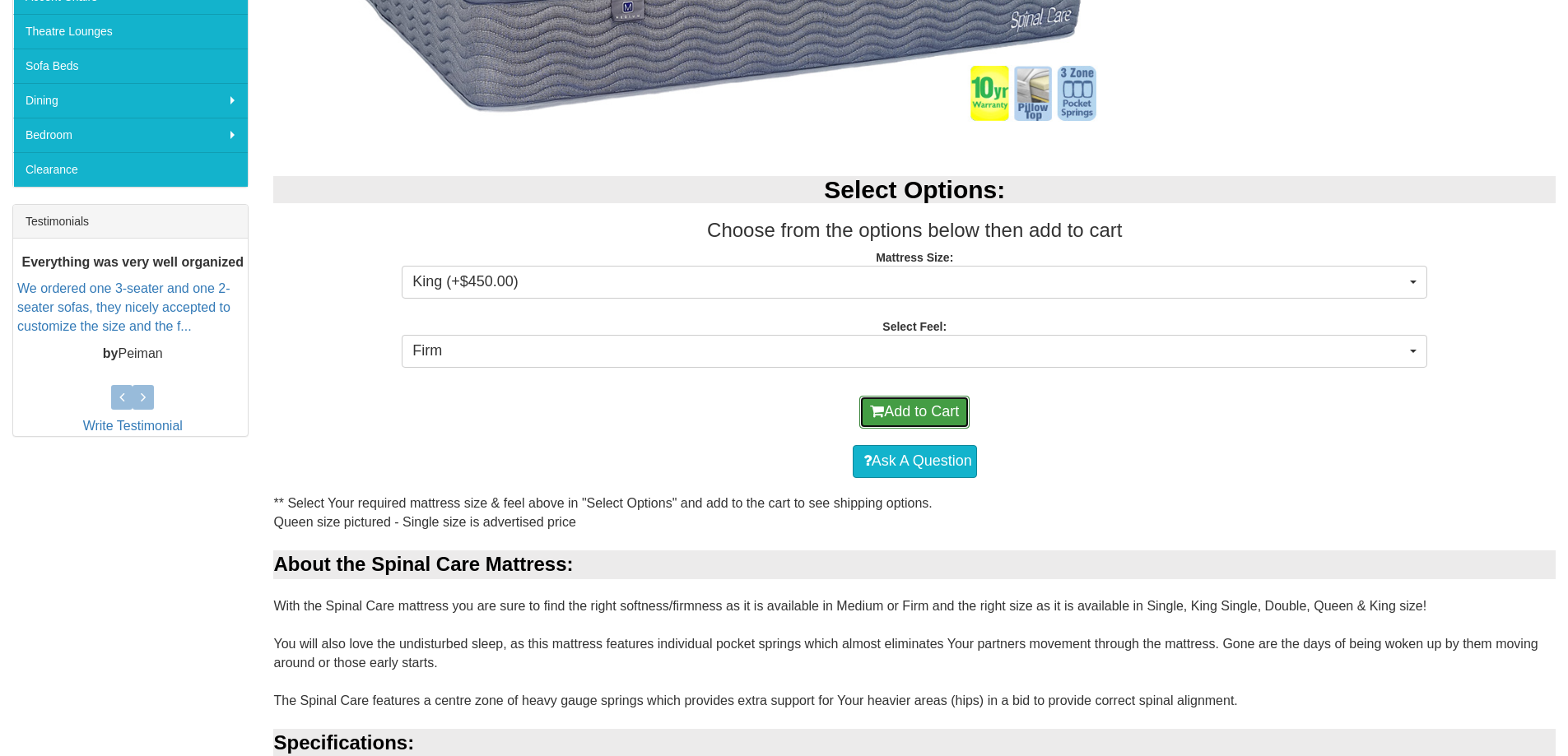
click at [922, 406] on button "Add to Cart" at bounding box center [915, 412] width 111 height 33
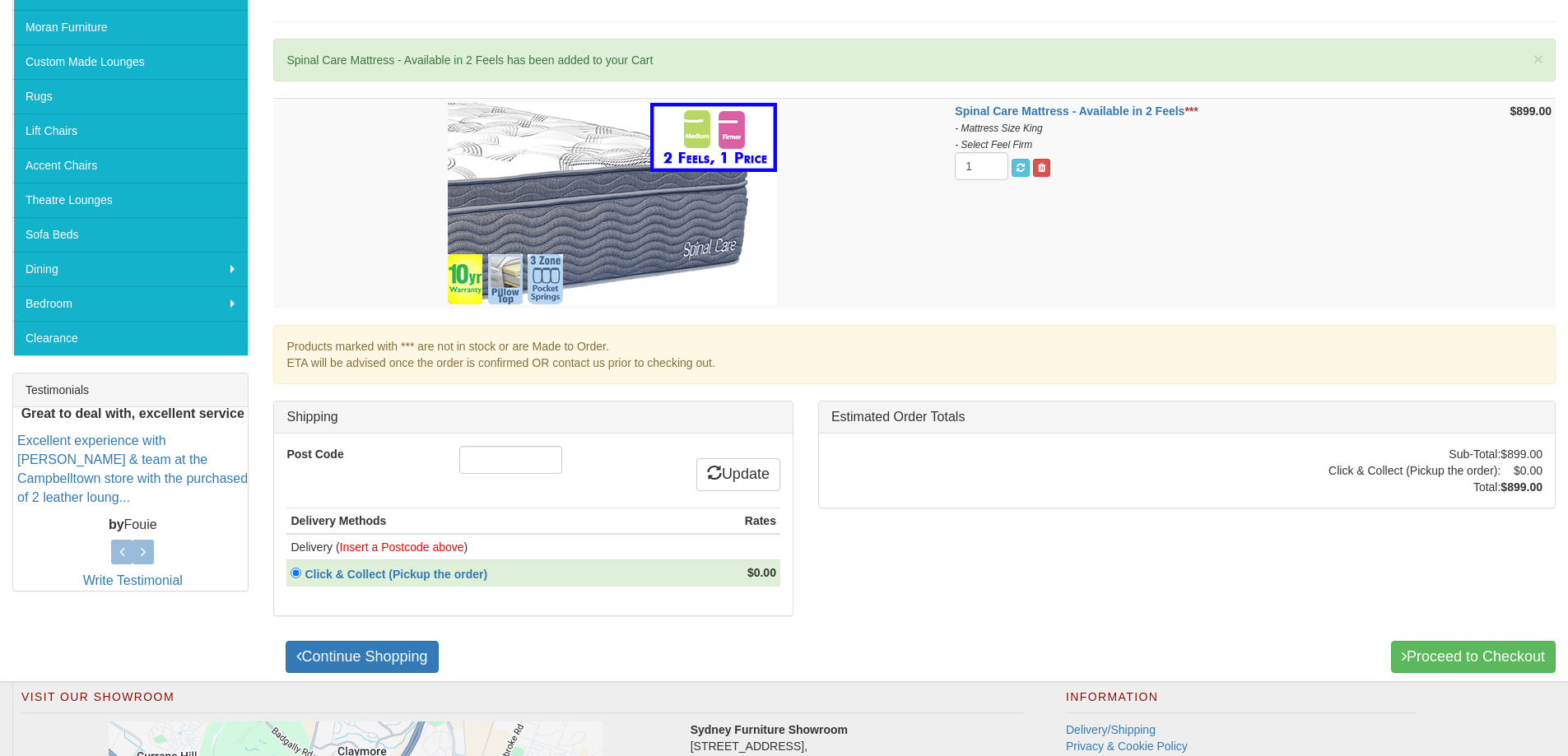
scroll to position [327, 0]
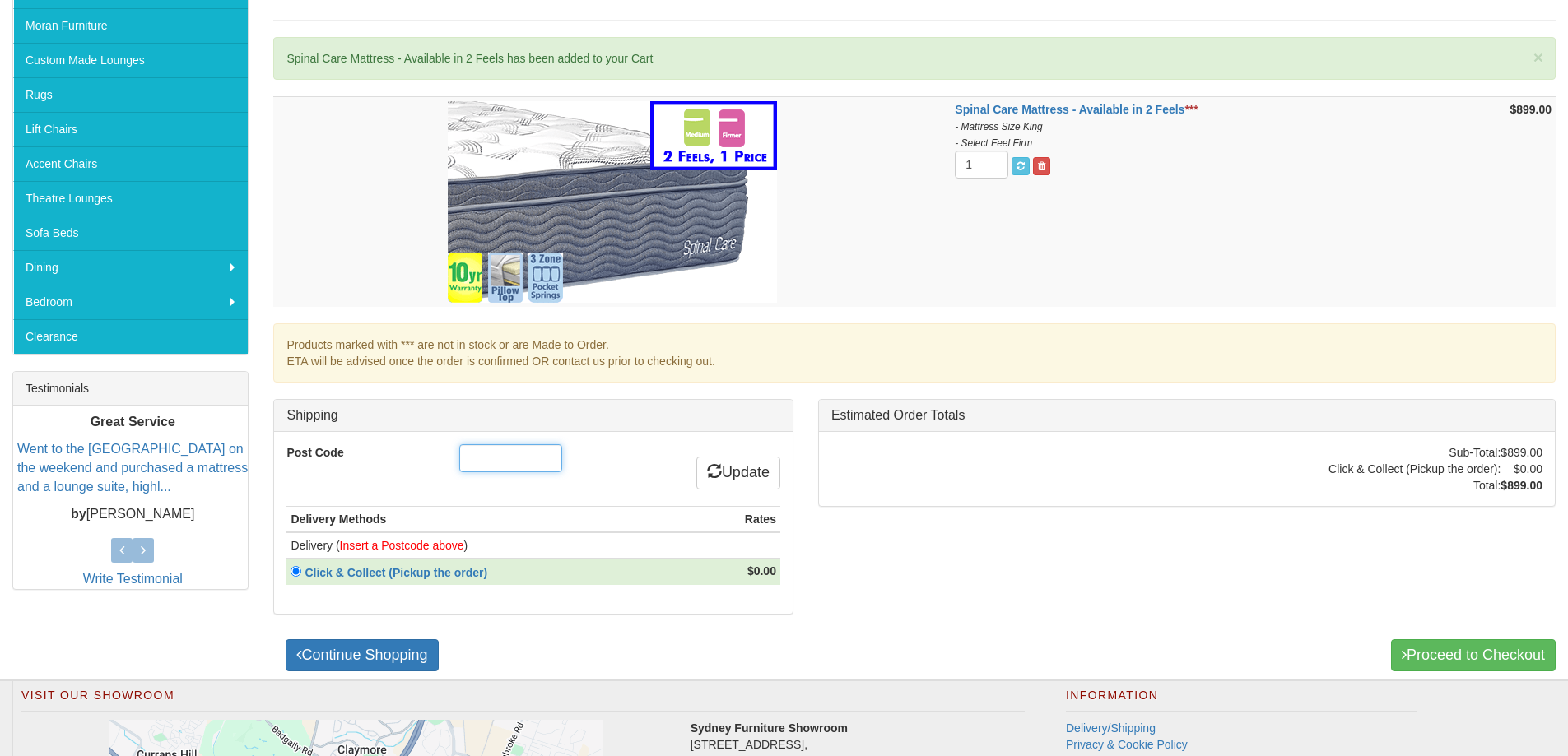
click at [514, 467] on input "Post Code" at bounding box center [510, 458] width 103 height 28
click at [607, 448] on div "2228" at bounding box center [533, 460] width 173 height 32
click at [513, 461] on input "2228" at bounding box center [510, 458] width 103 height 28
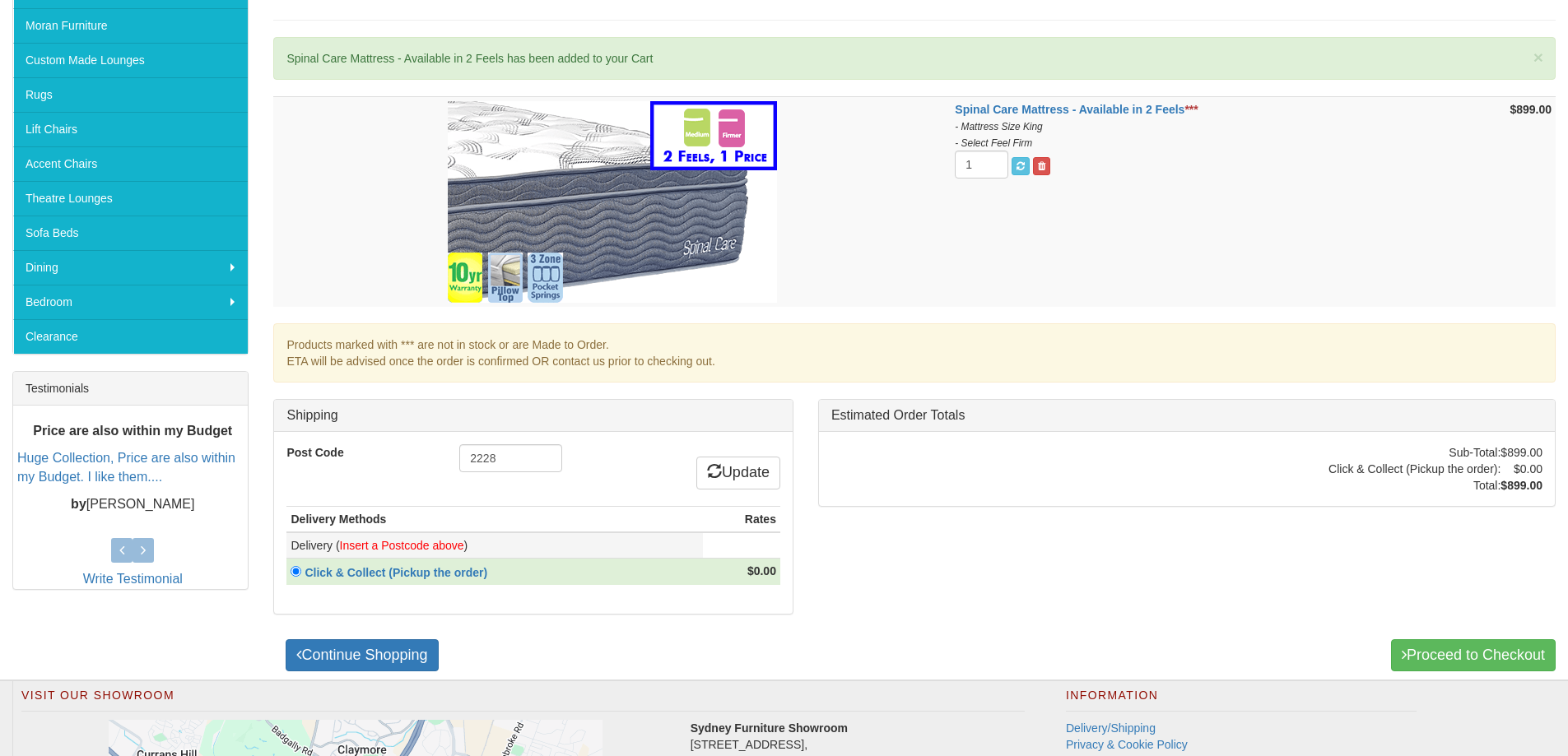
click at [387, 548] on font "Insert a Postcode above" at bounding box center [402, 545] width 124 height 13
click at [512, 455] on input "2228" at bounding box center [510, 458] width 103 height 28
type input "2228"
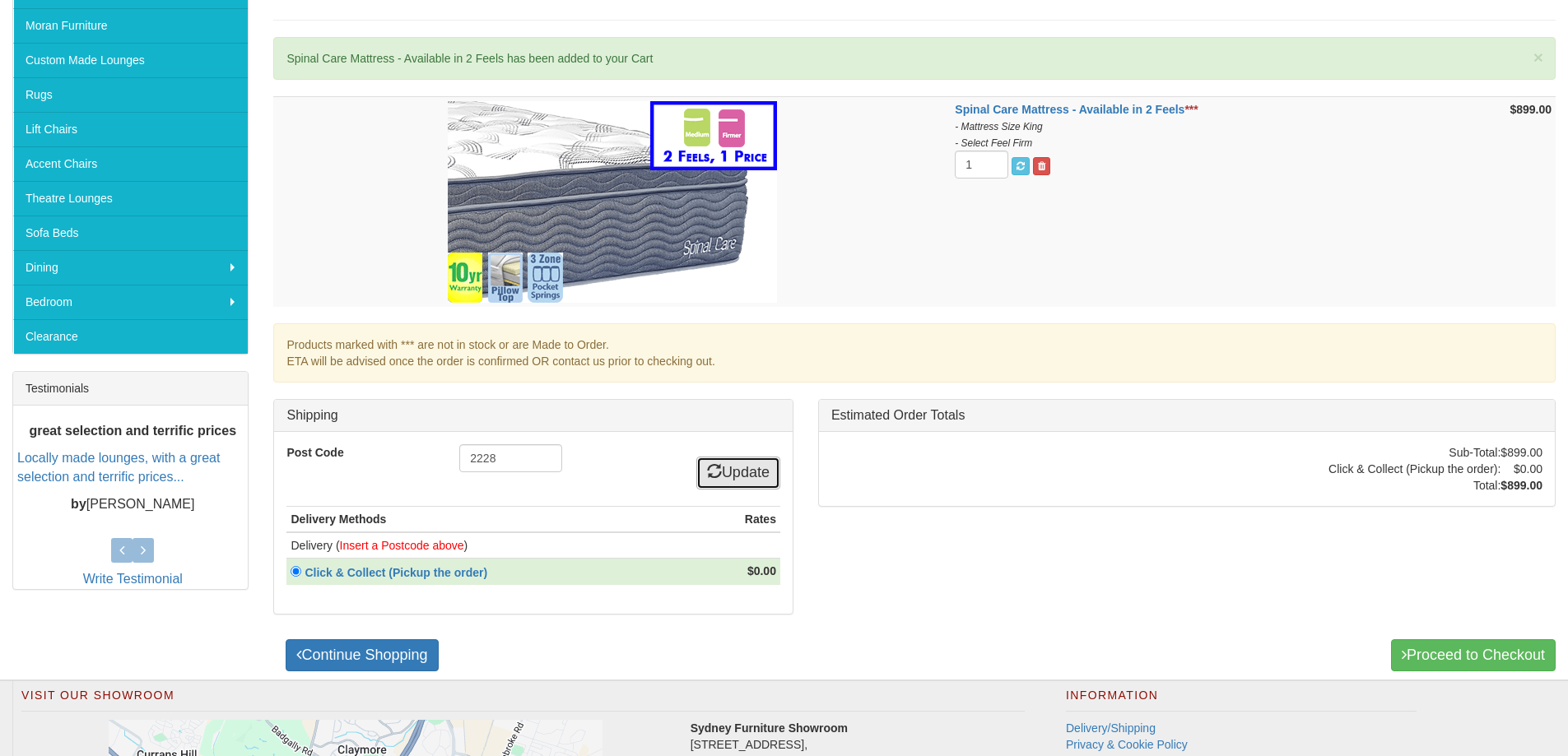
click at [739, 473] on link "Update" at bounding box center [738, 473] width 84 height 33
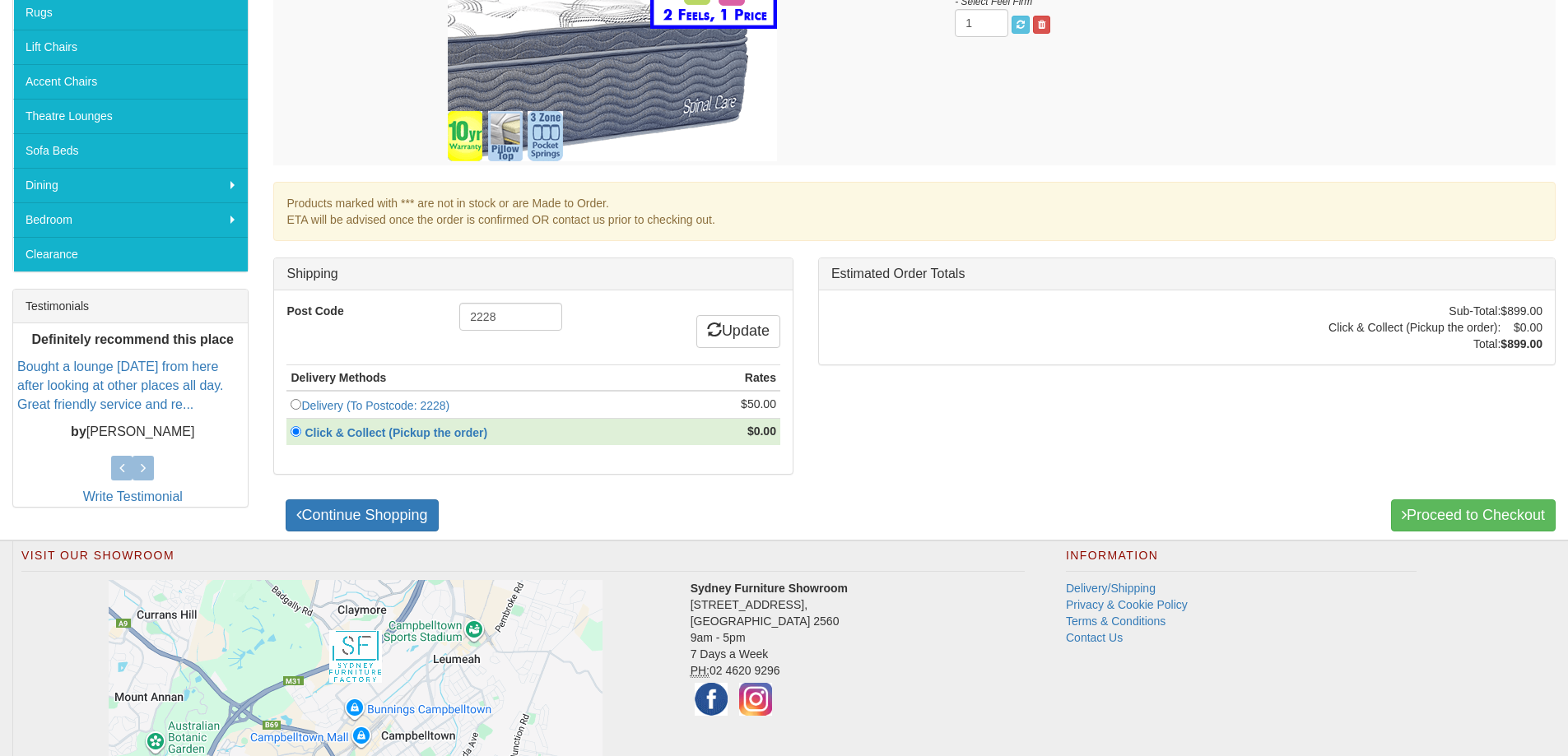
scroll to position [411, 0]
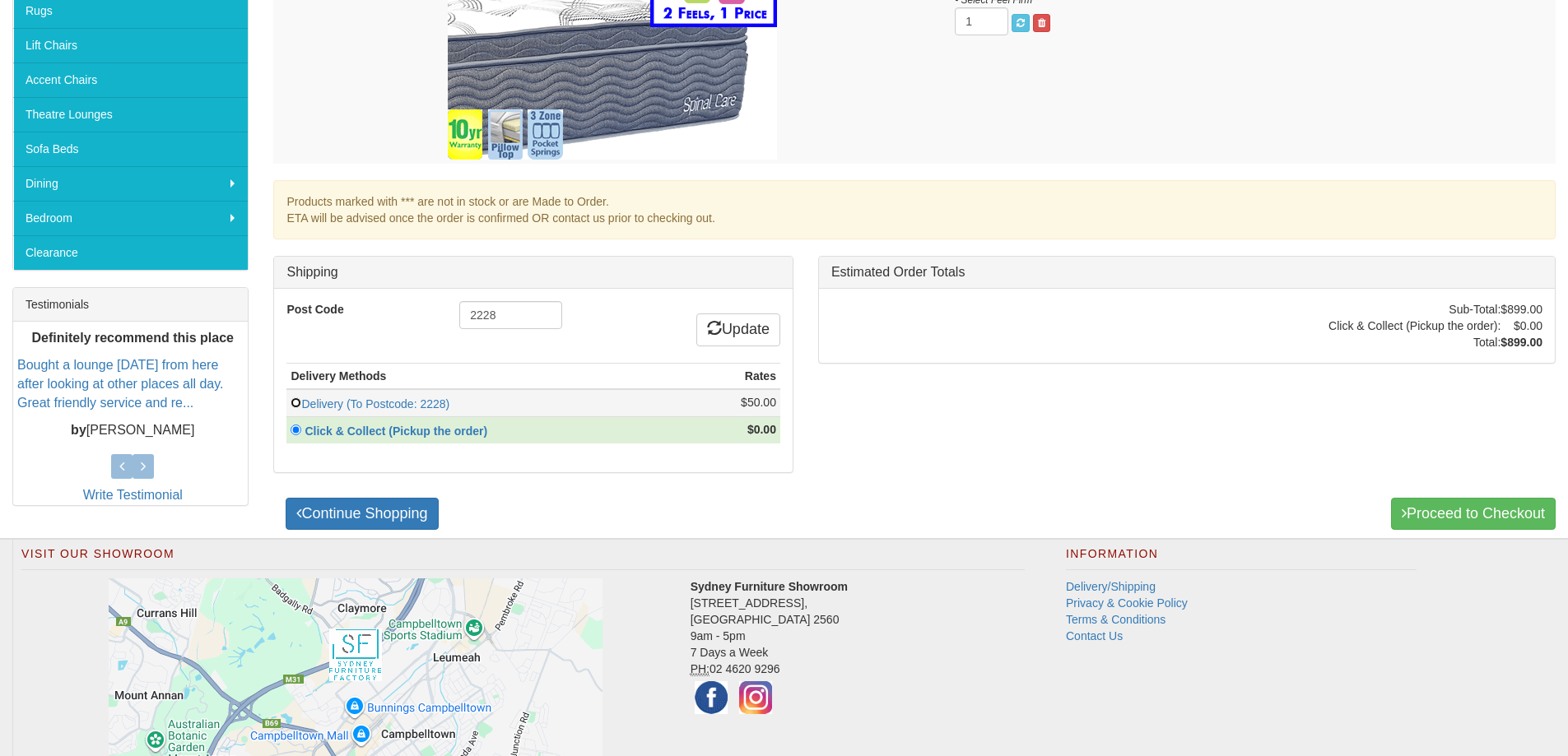
click at [293, 404] on input "radio" at bounding box center [296, 403] width 10 height 10
